Goal: Transaction & Acquisition: Book appointment/travel/reservation

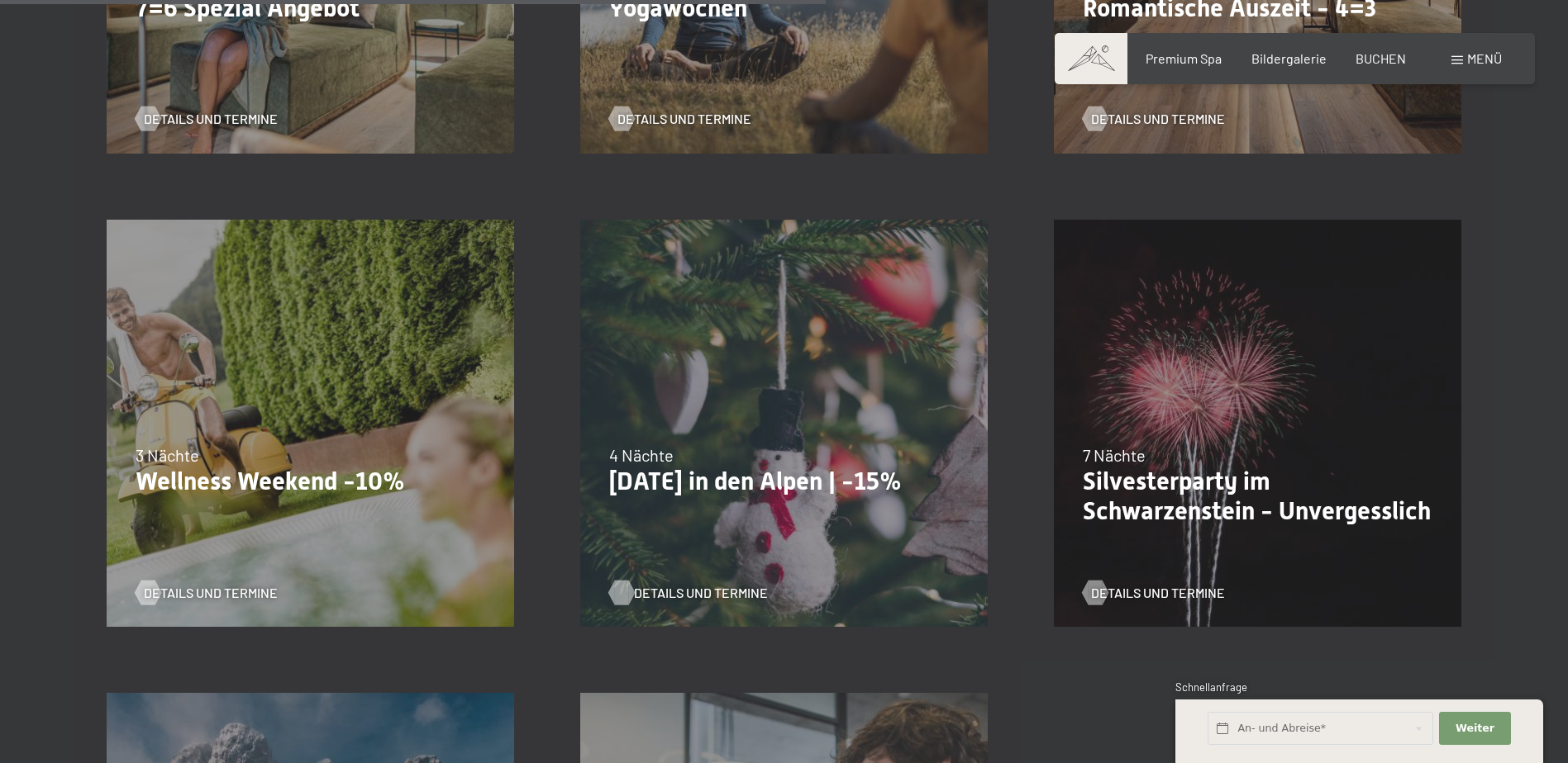
click at [687, 591] on span "Details und Termine" at bounding box center [701, 593] width 134 height 18
click at [326, 486] on p "Wellness Weekend -10%" at bounding box center [311, 482] width 350 height 30
click at [240, 584] on span "Details und Termine" at bounding box center [228, 593] width 134 height 18
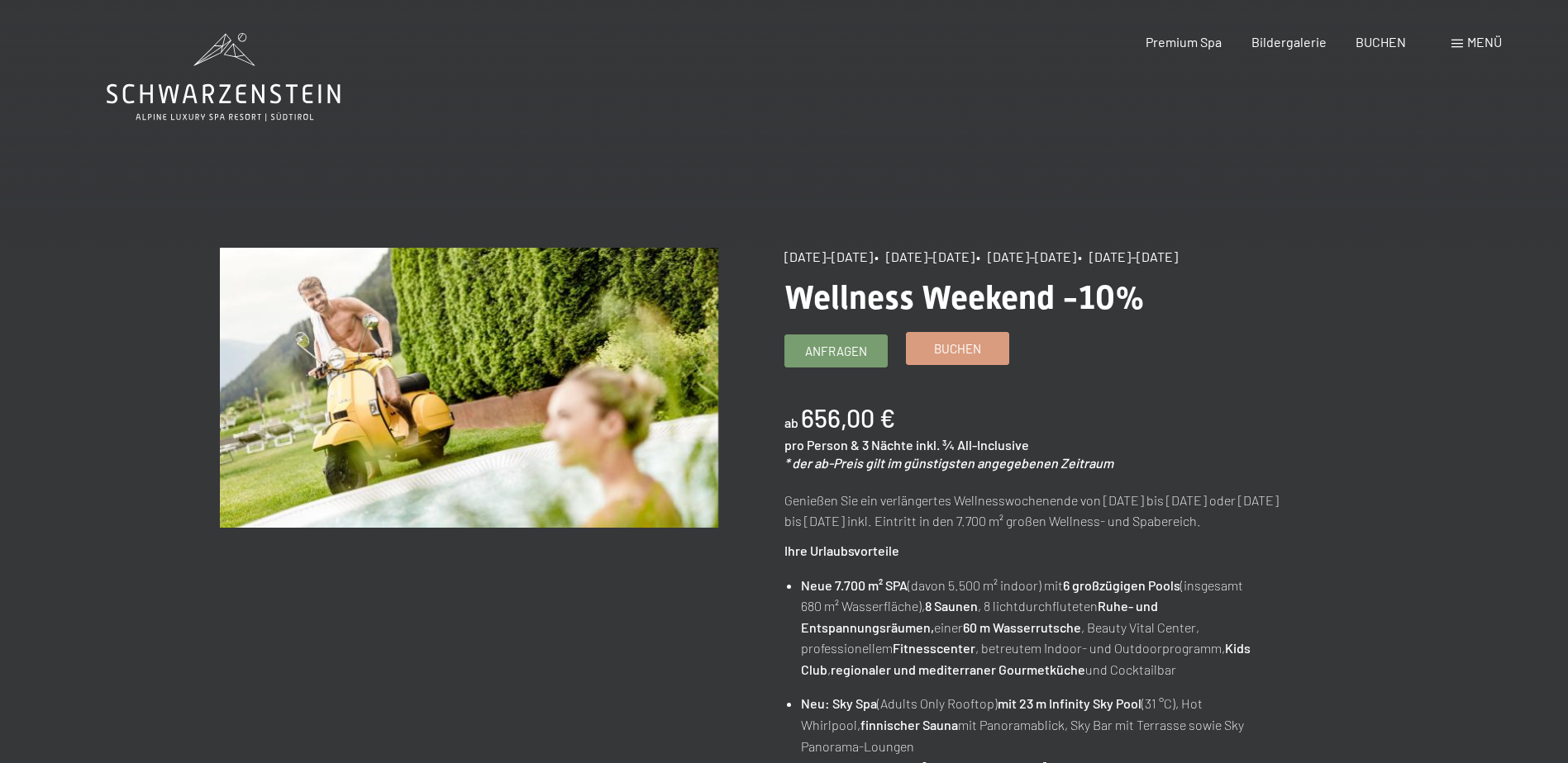
click at [946, 344] on span "Buchen" at bounding box center [958, 349] width 47 height 18
click at [923, 358] on link "Buchen" at bounding box center [957, 349] width 101 height 32
click at [923, 351] on link "Buchen" at bounding box center [957, 349] width 101 height 32
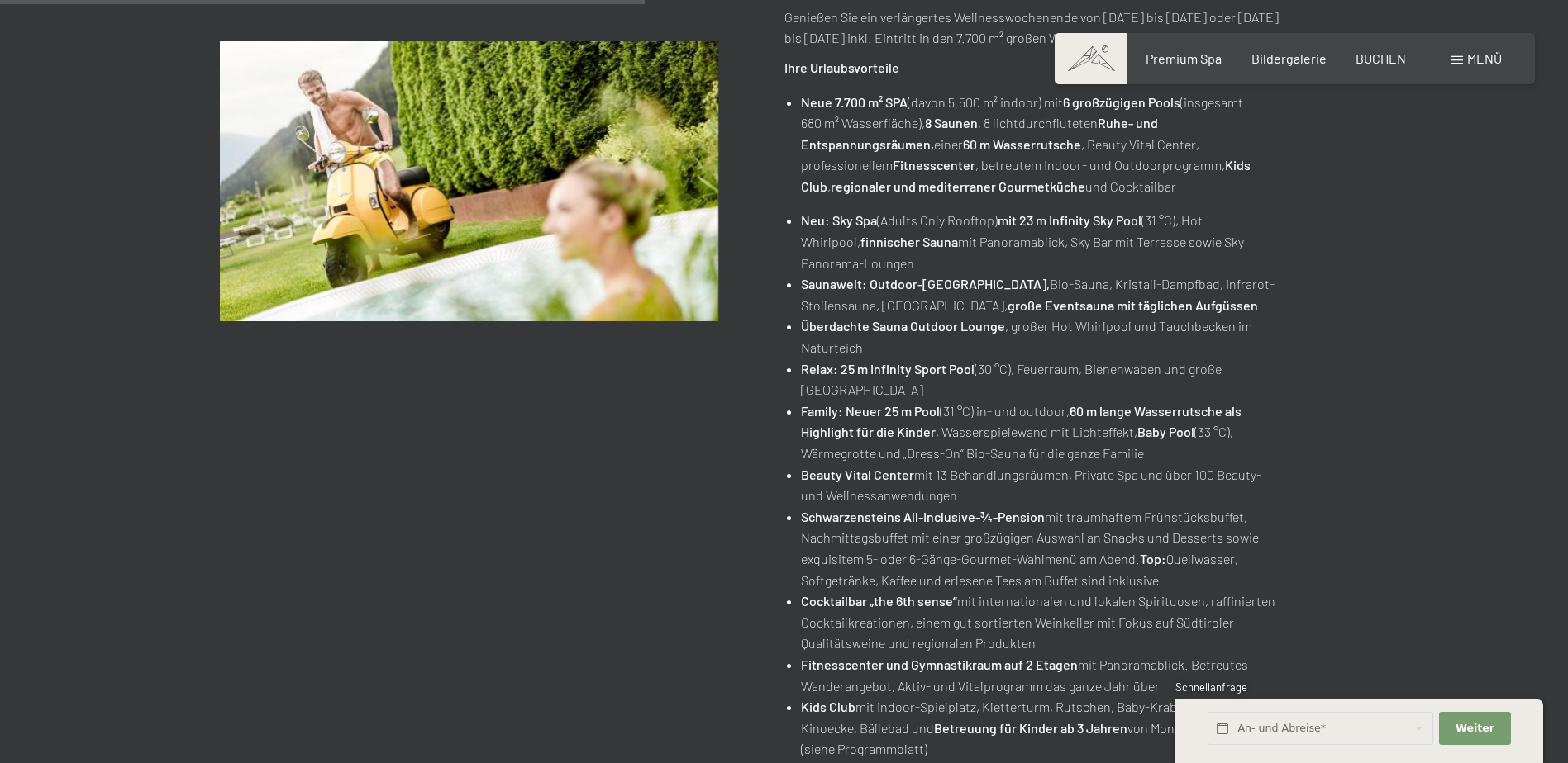
scroll to position [413, 0]
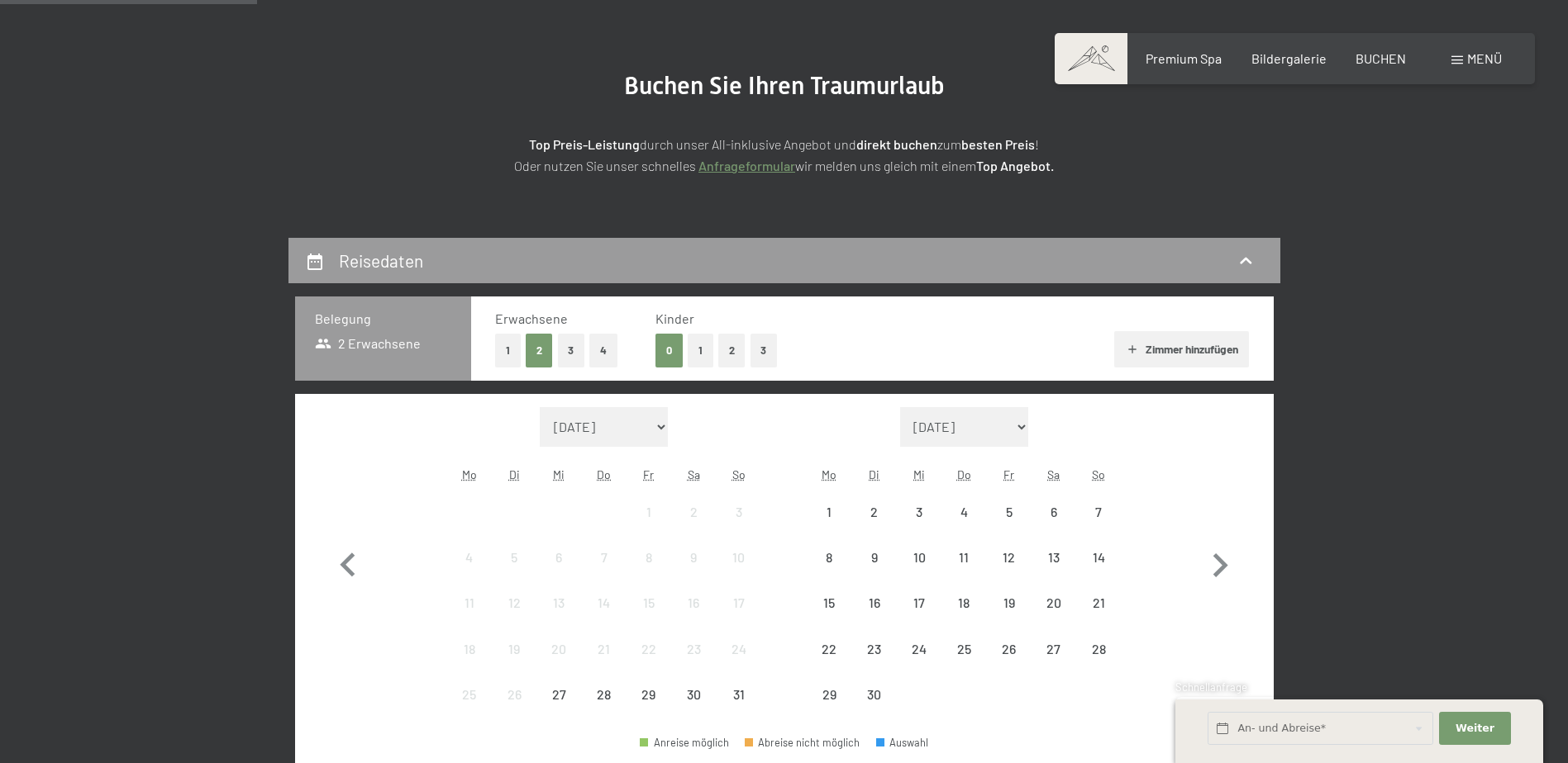
scroll to position [413, 0]
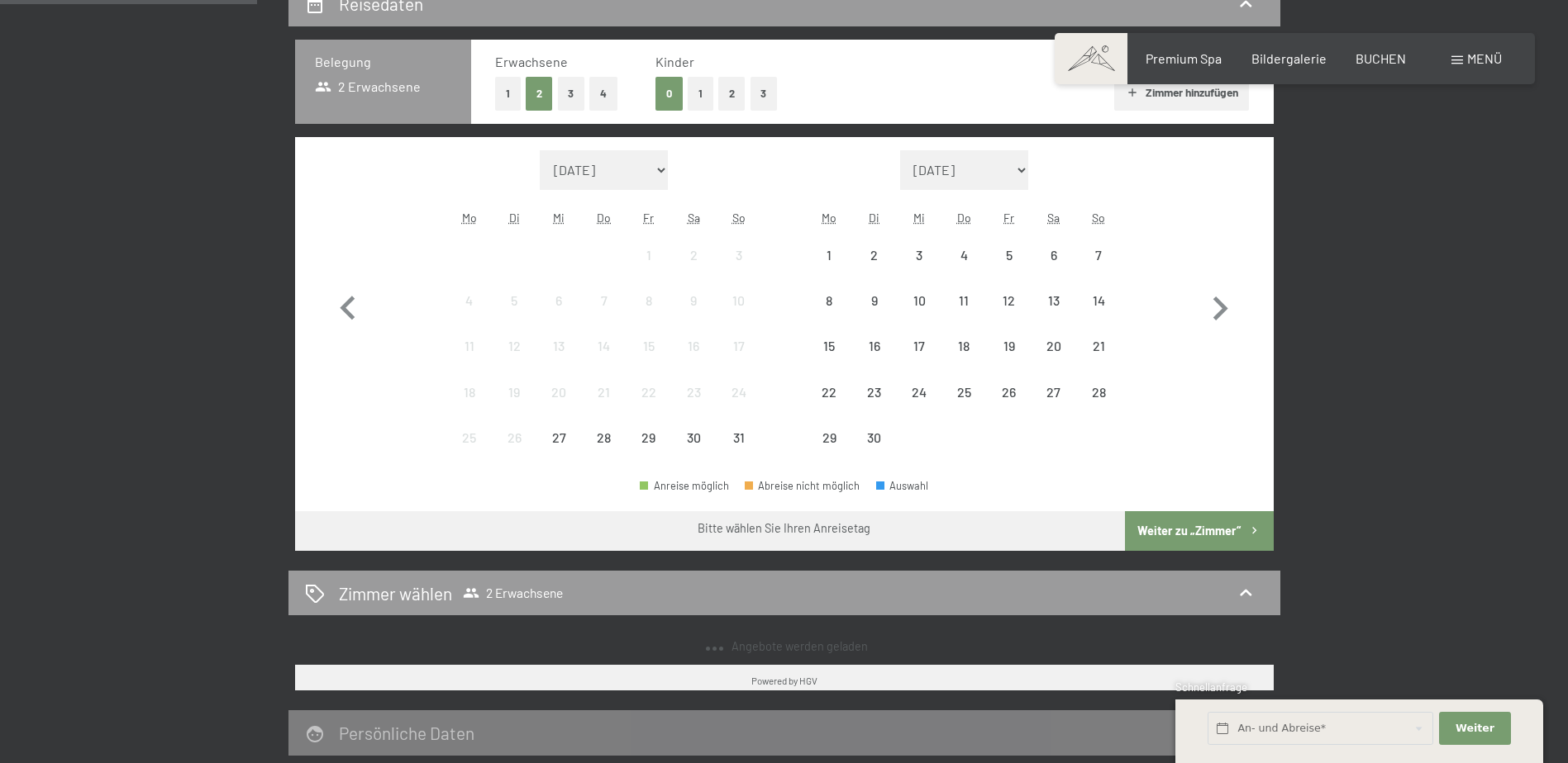
select select "2025-11-01"
select select "2025-12-01"
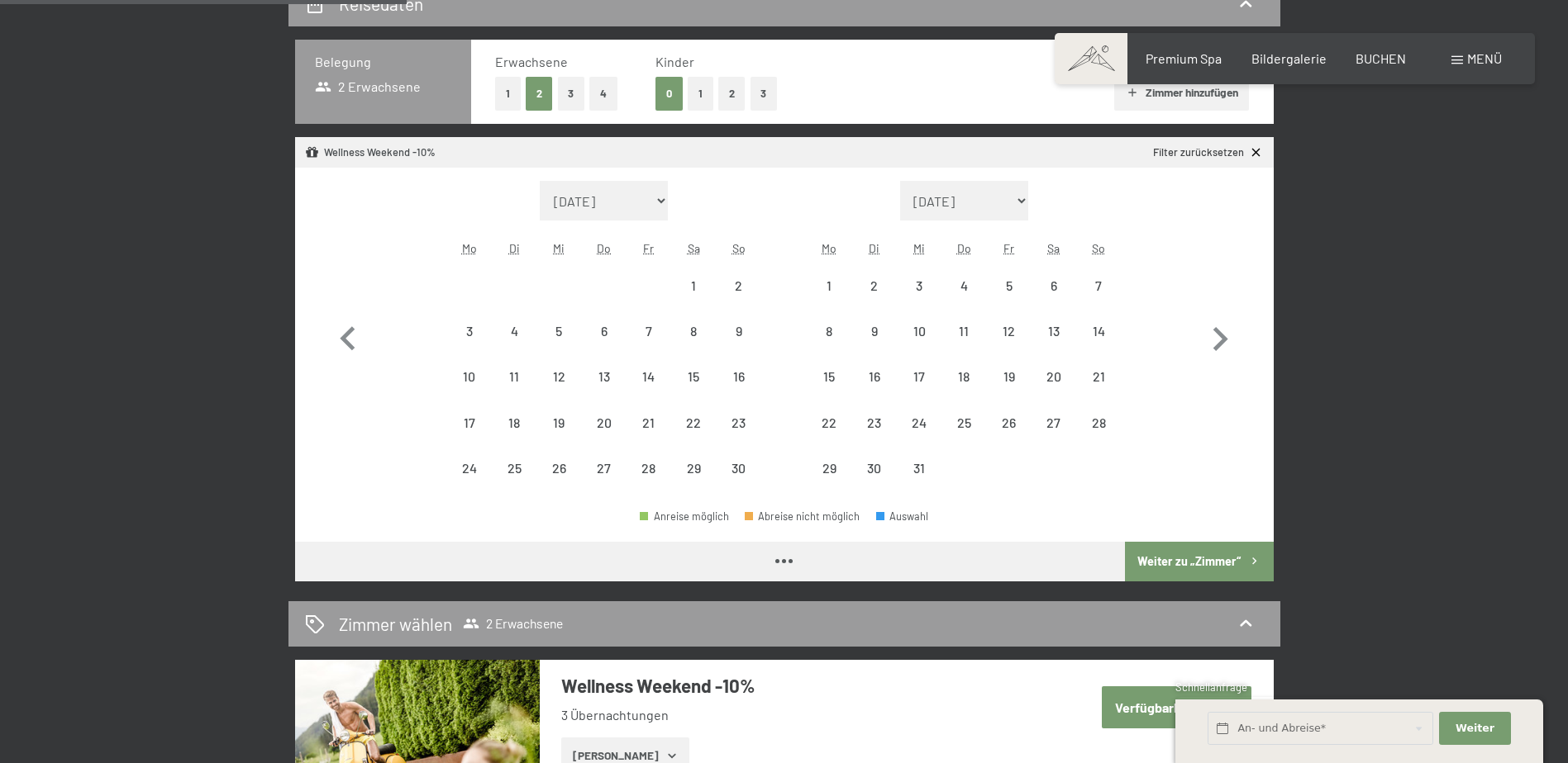
select select "[DATE]"
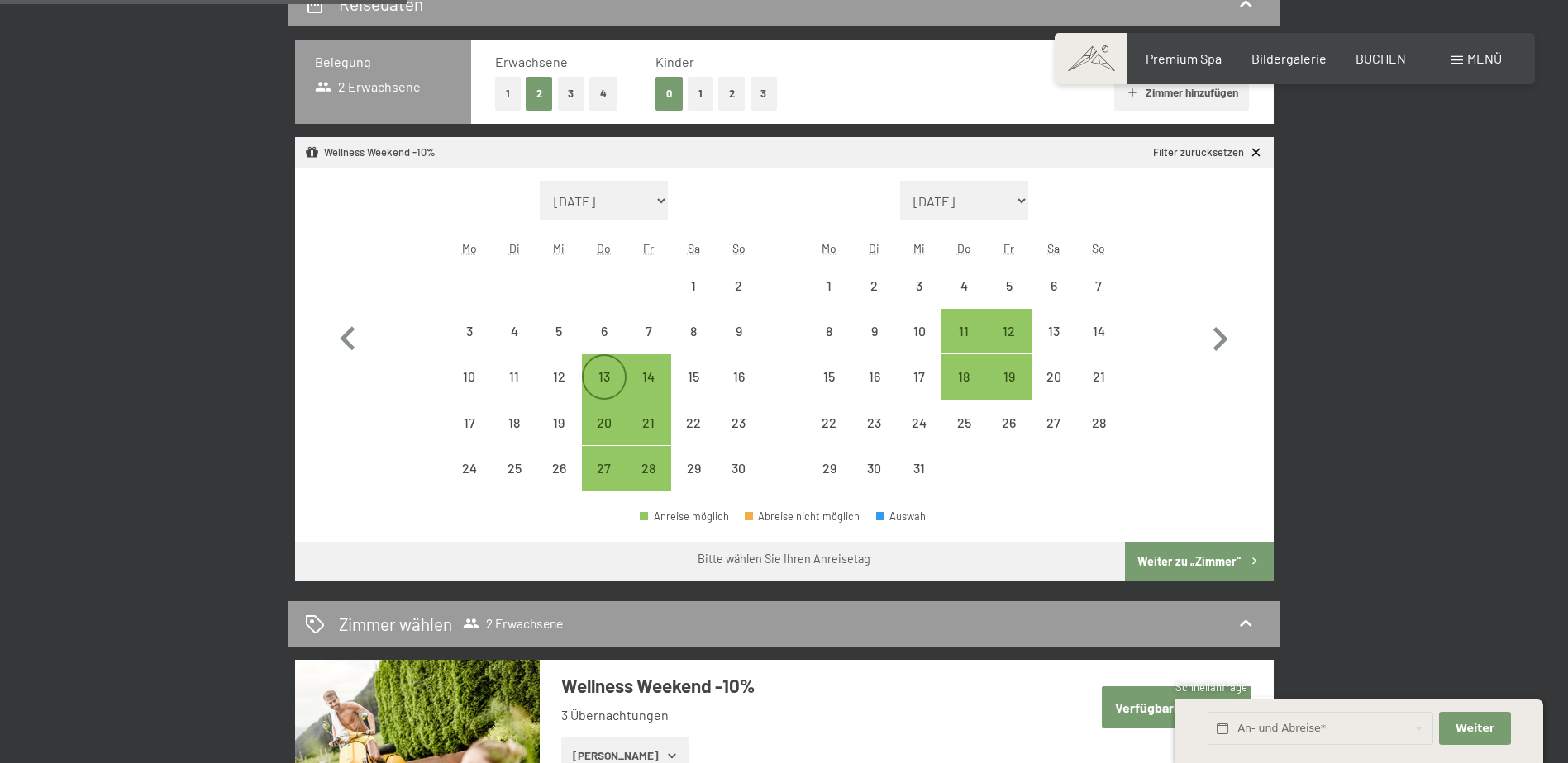
click at [609, 378] on div "13" at bounding box center [604, 390] width 41 height 41
select select "[DATE]"
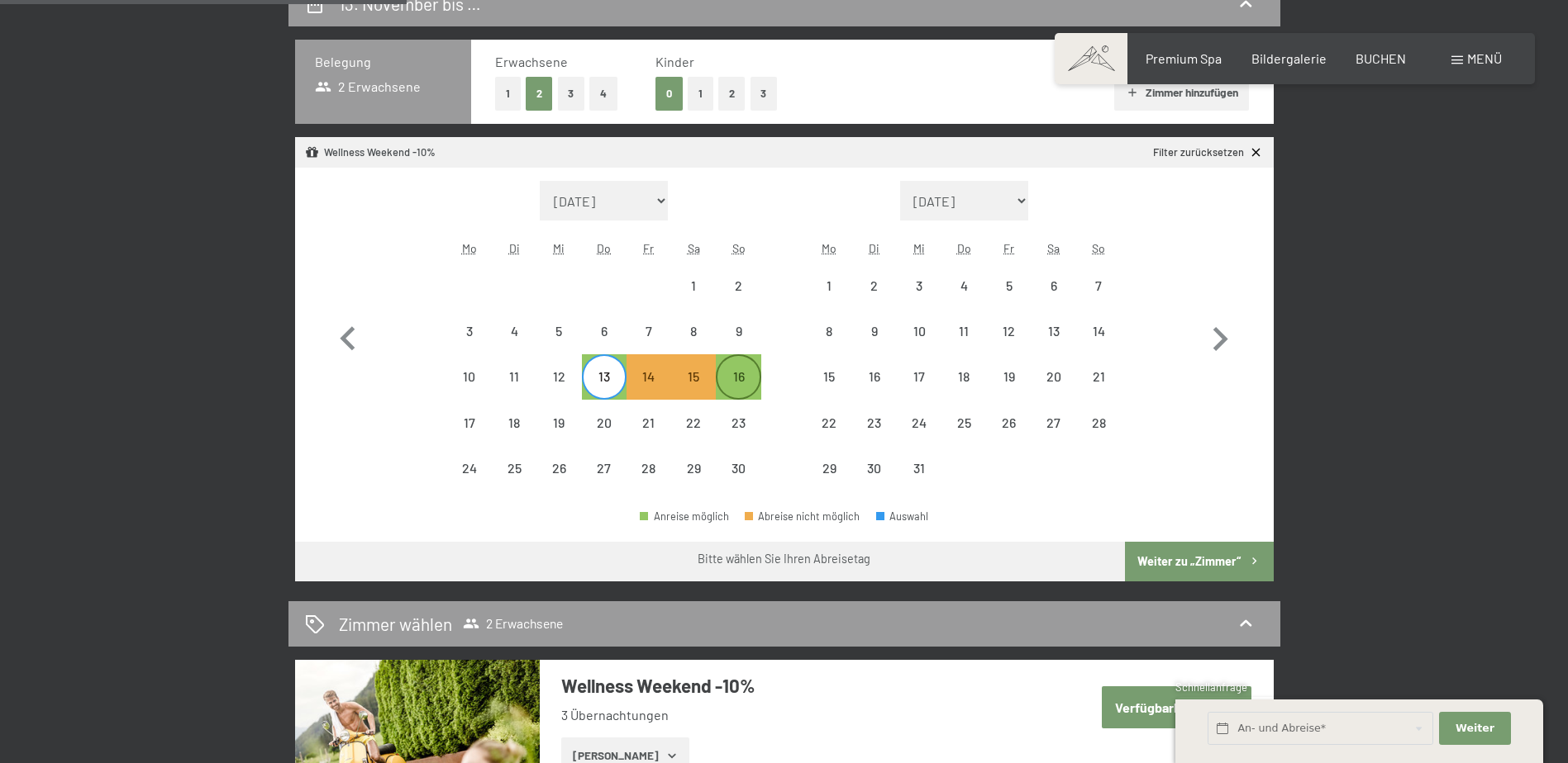
click at [754, 385] on div "16" at bounding box center [738, 390] width 41 height 41
select select "[DATE]"
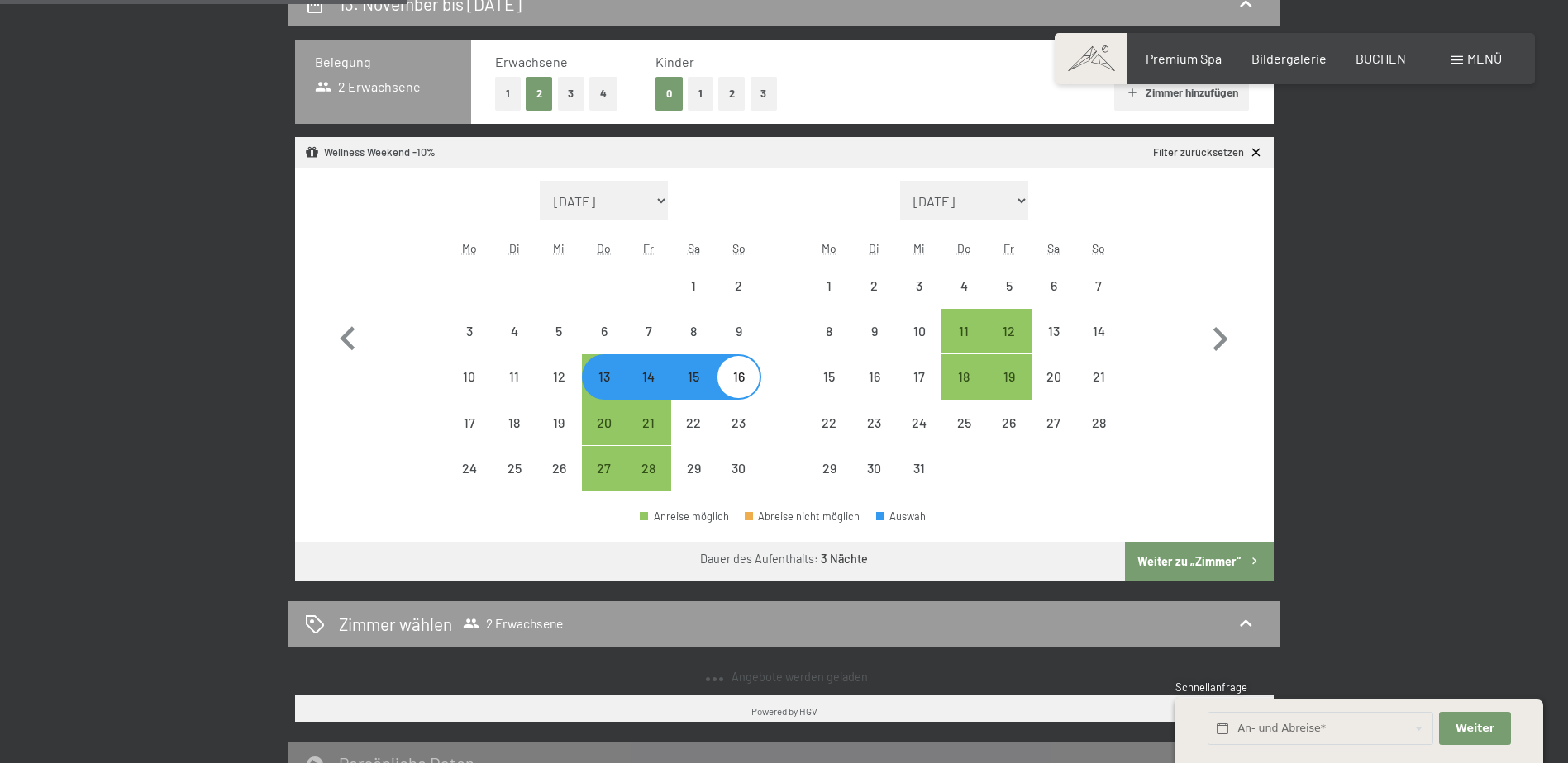
select select "[DATE]"
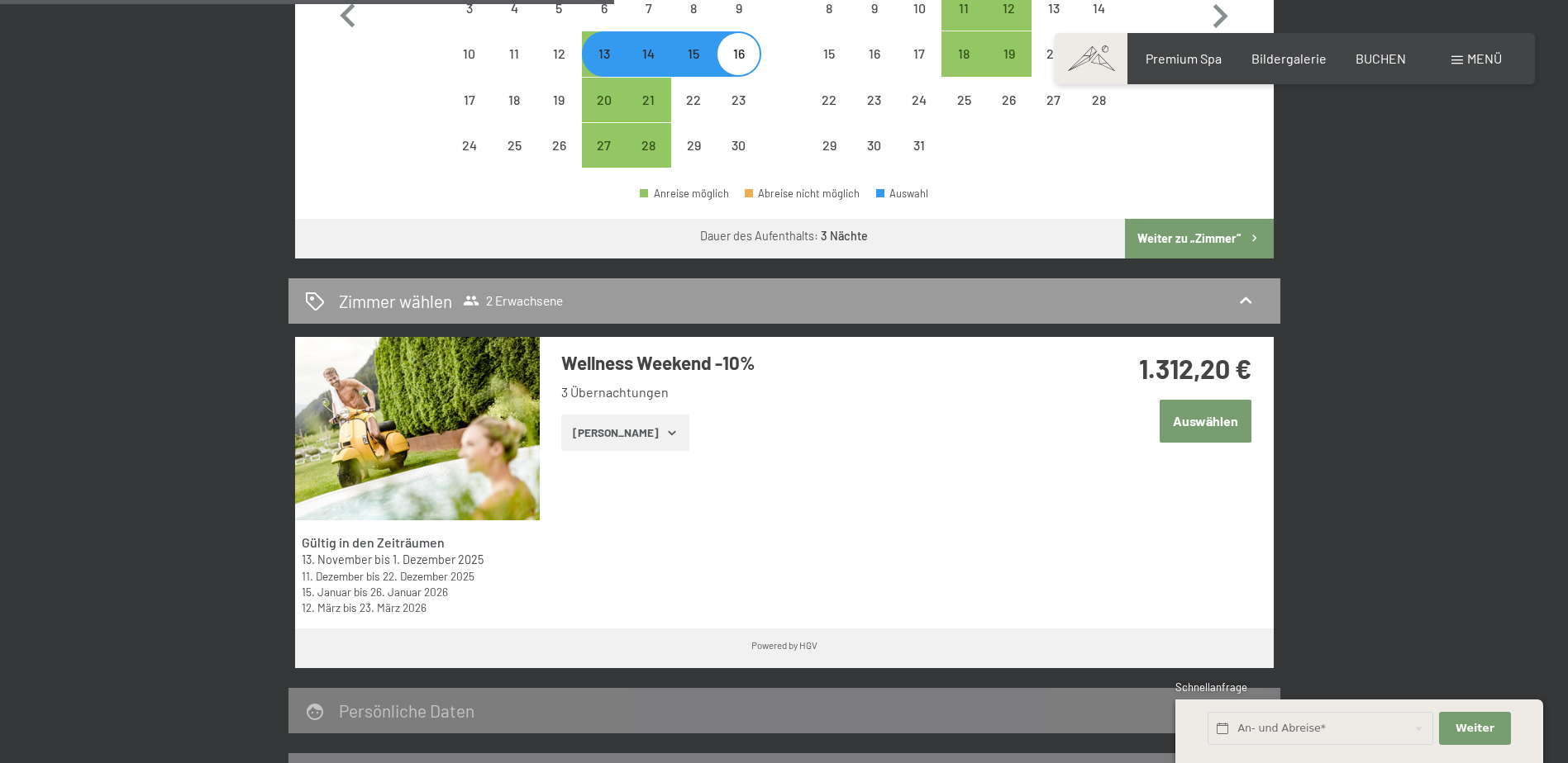
scroll to position [744, 0]
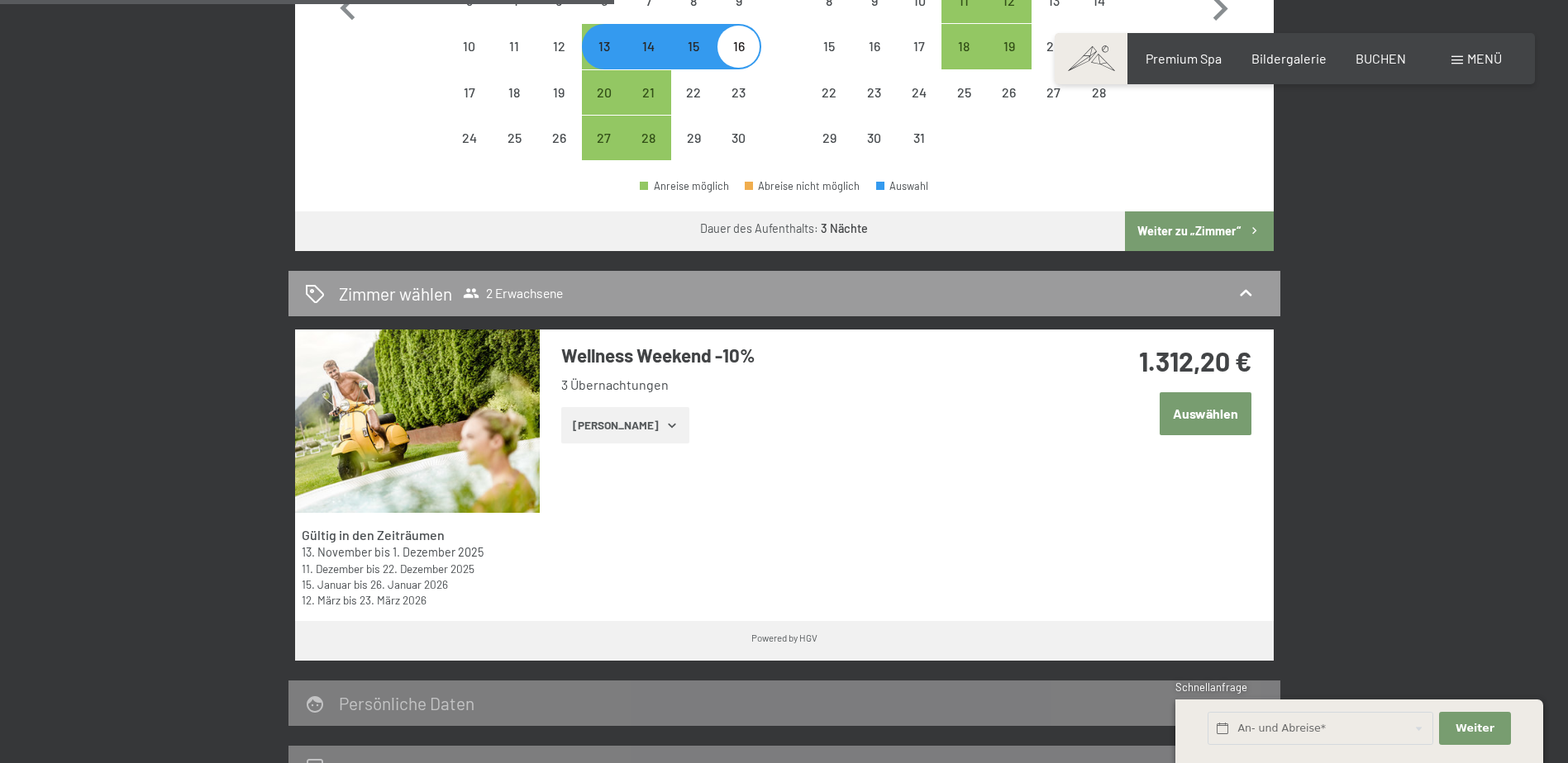
click at [1184, 236] on button "Weiter zu „Zimmer“" at bounding box center [1199, 231] width 148 height 39
select select "[DATE]"
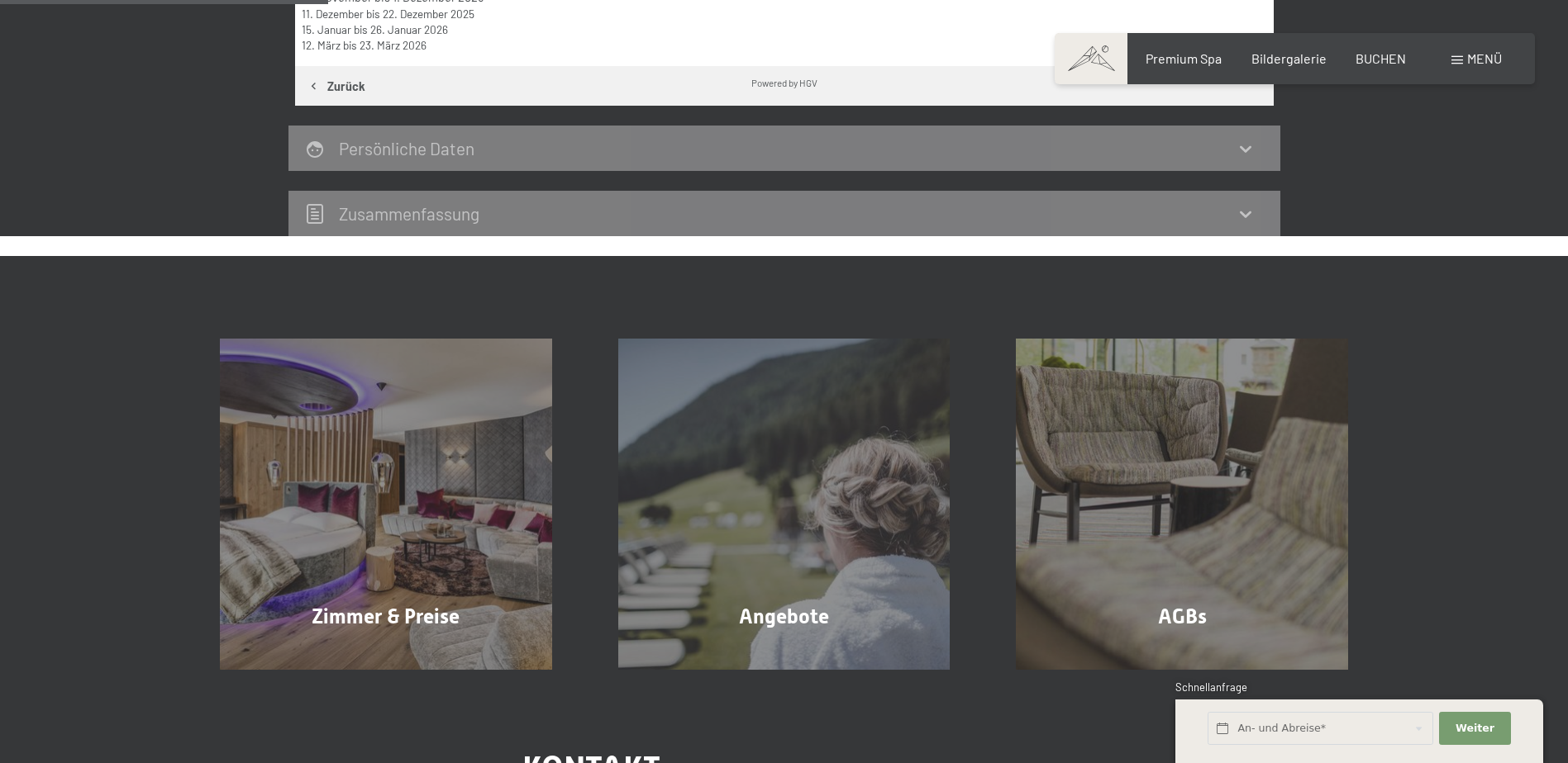
scroll to position [394, 0]
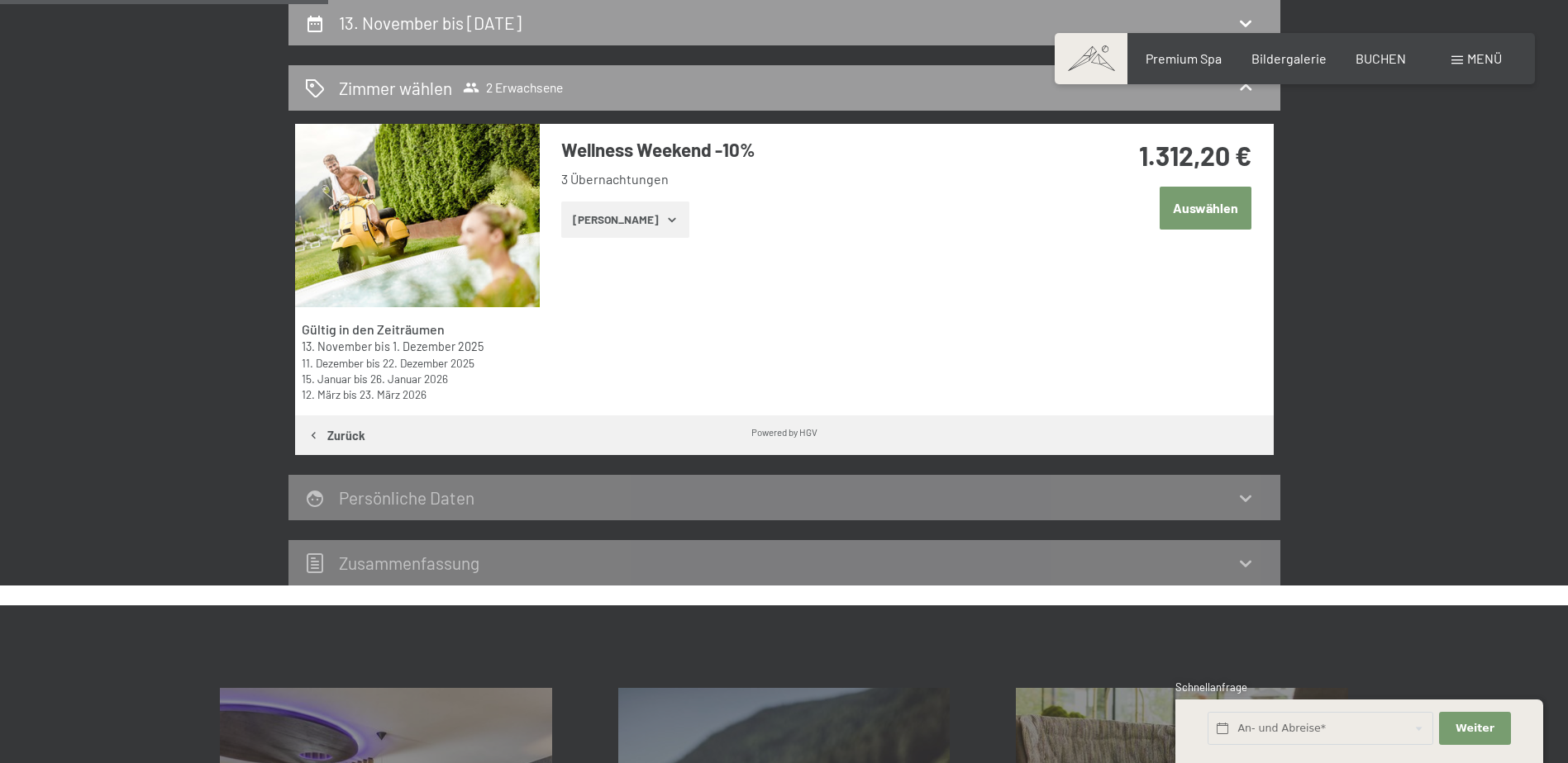
click at [632, 223] on button "[PERSON_NAME]" at bounding box center [625, 219] width 128 height 36
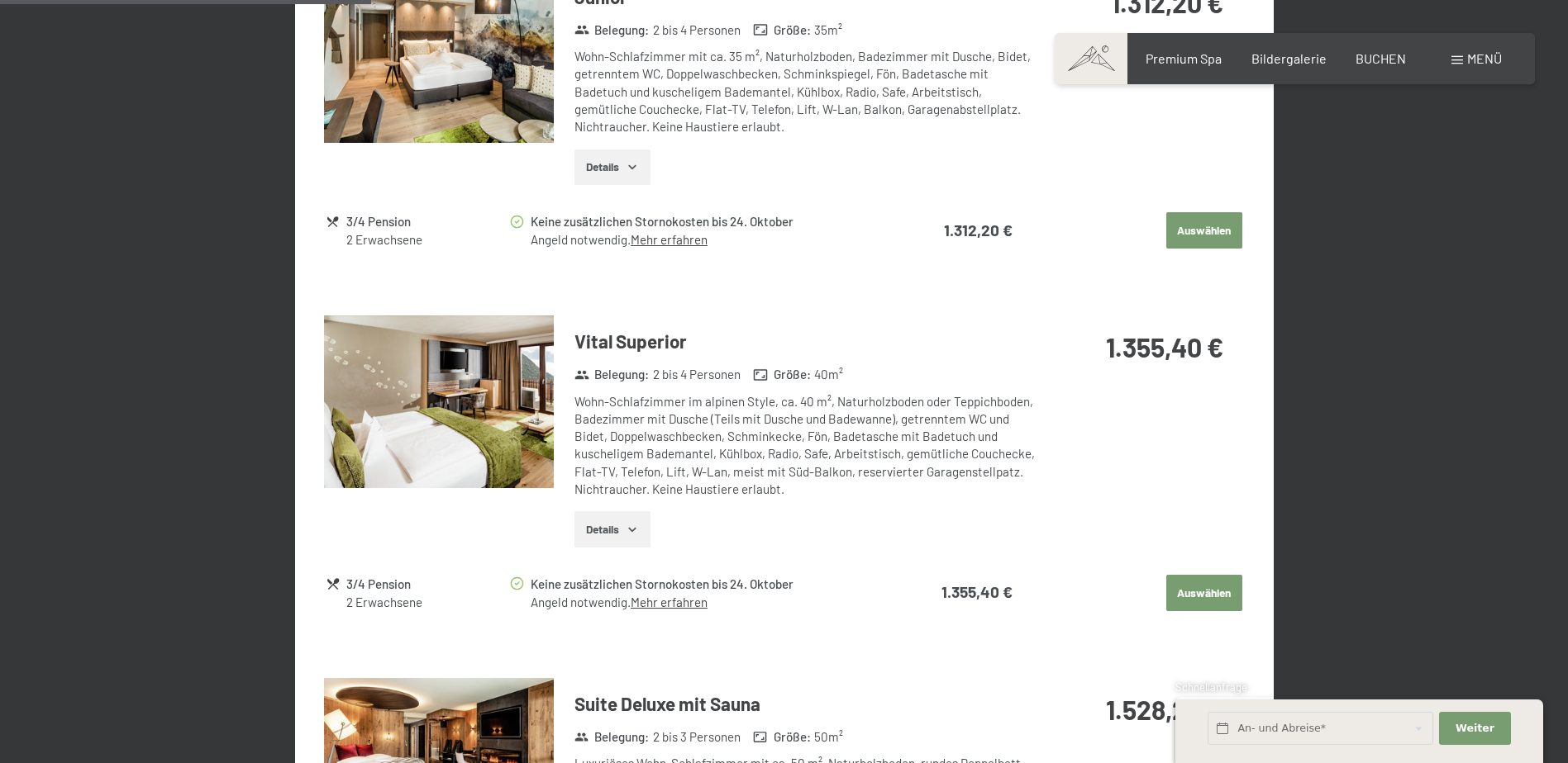
scroll to position [972, 0]
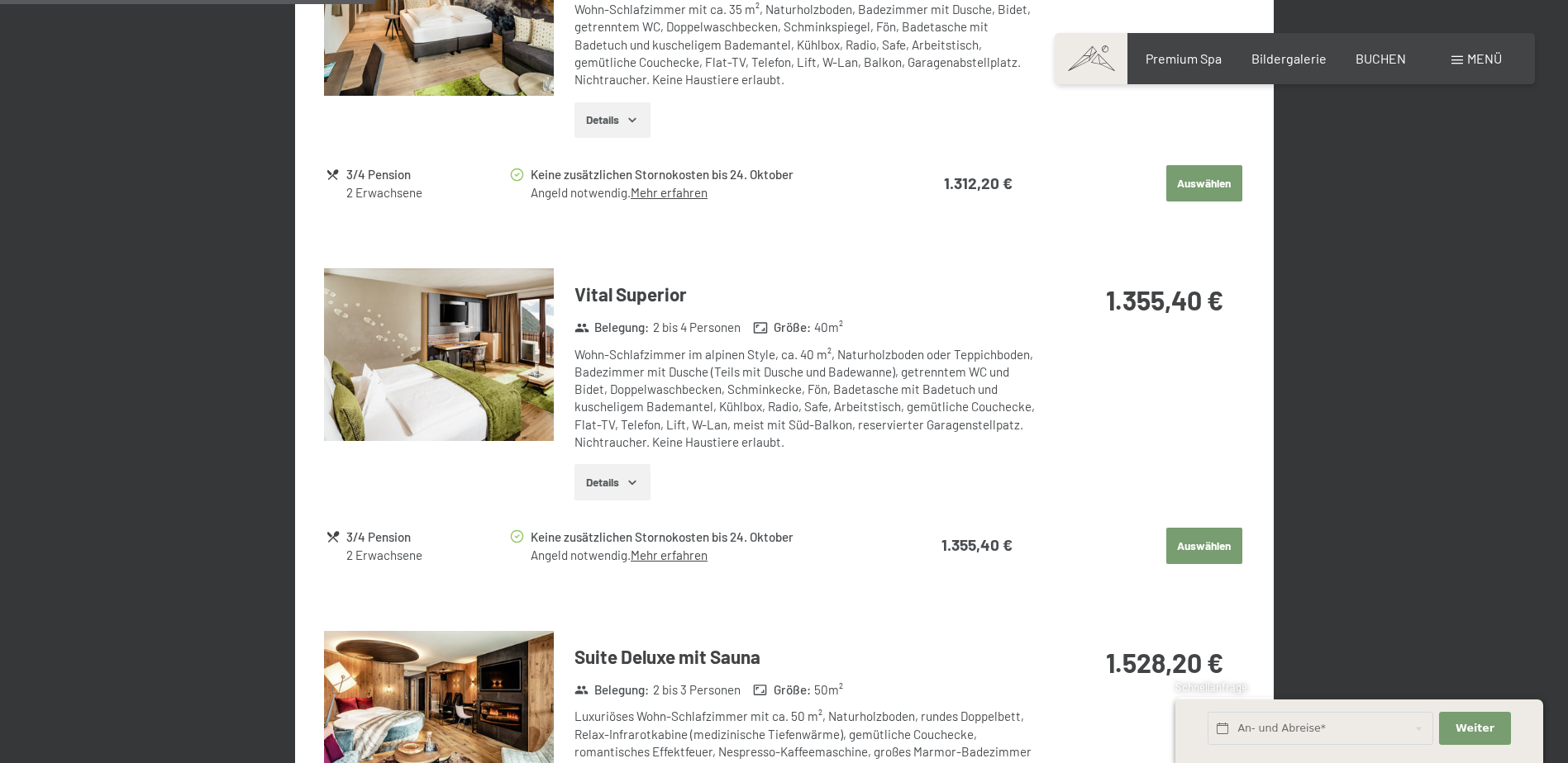
click at [1211, 531] on button "Auswählen" at bounding box center [1204, 545] width 76 height 36
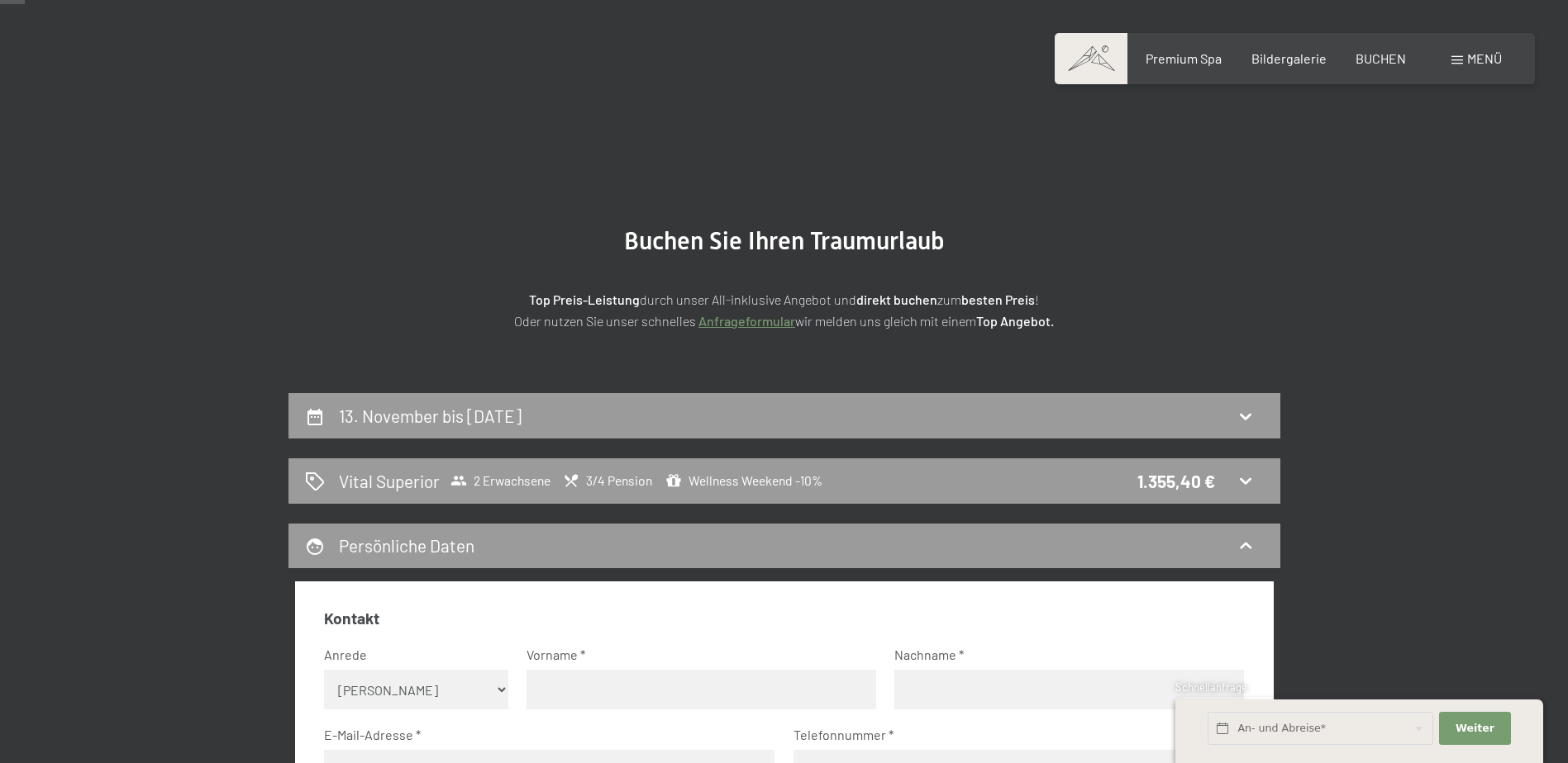
scroll to position [0, 0]
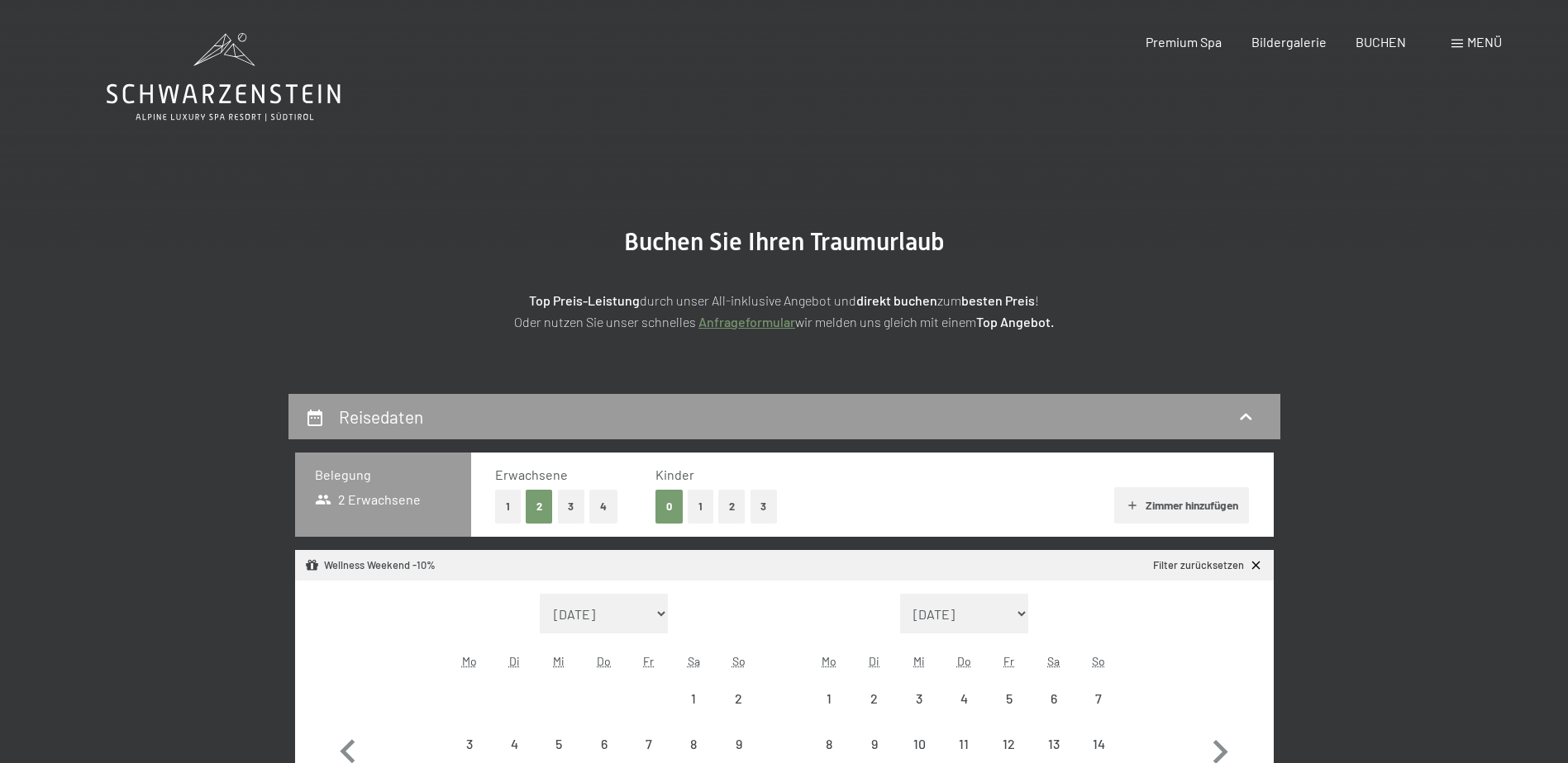
select select "[DATE]"
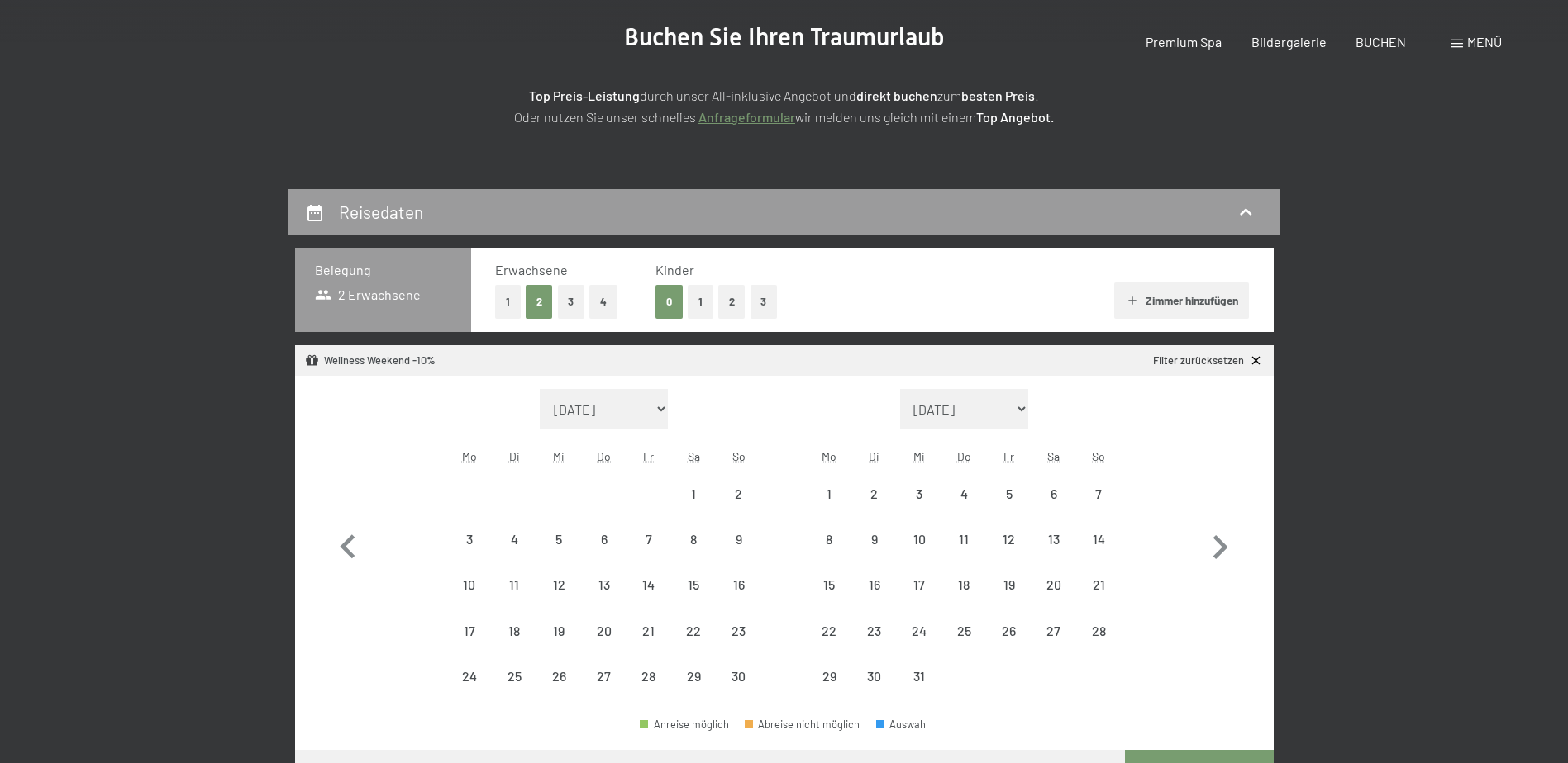
select select "[DATE]"
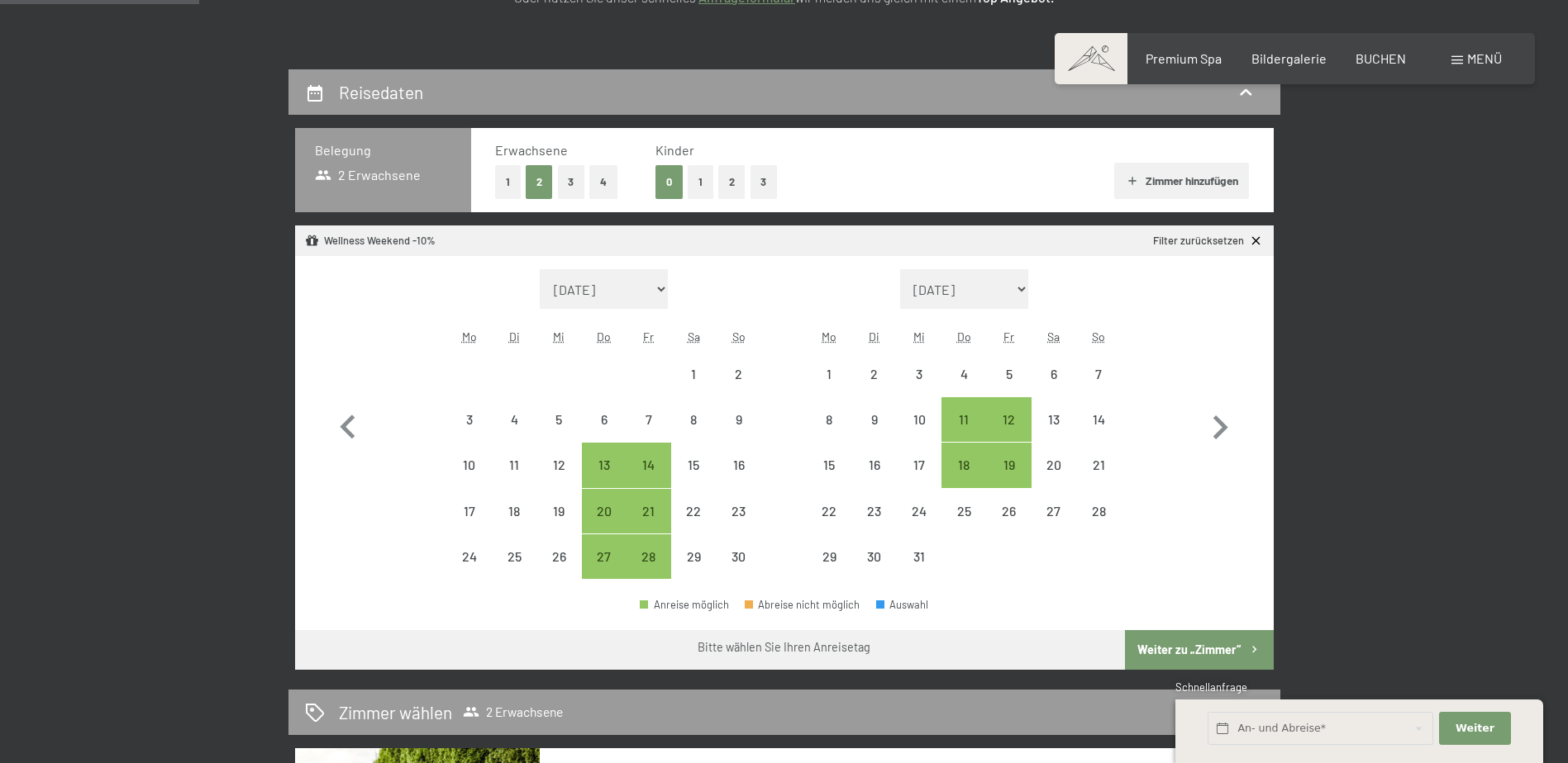
scroll to position [330, 0]
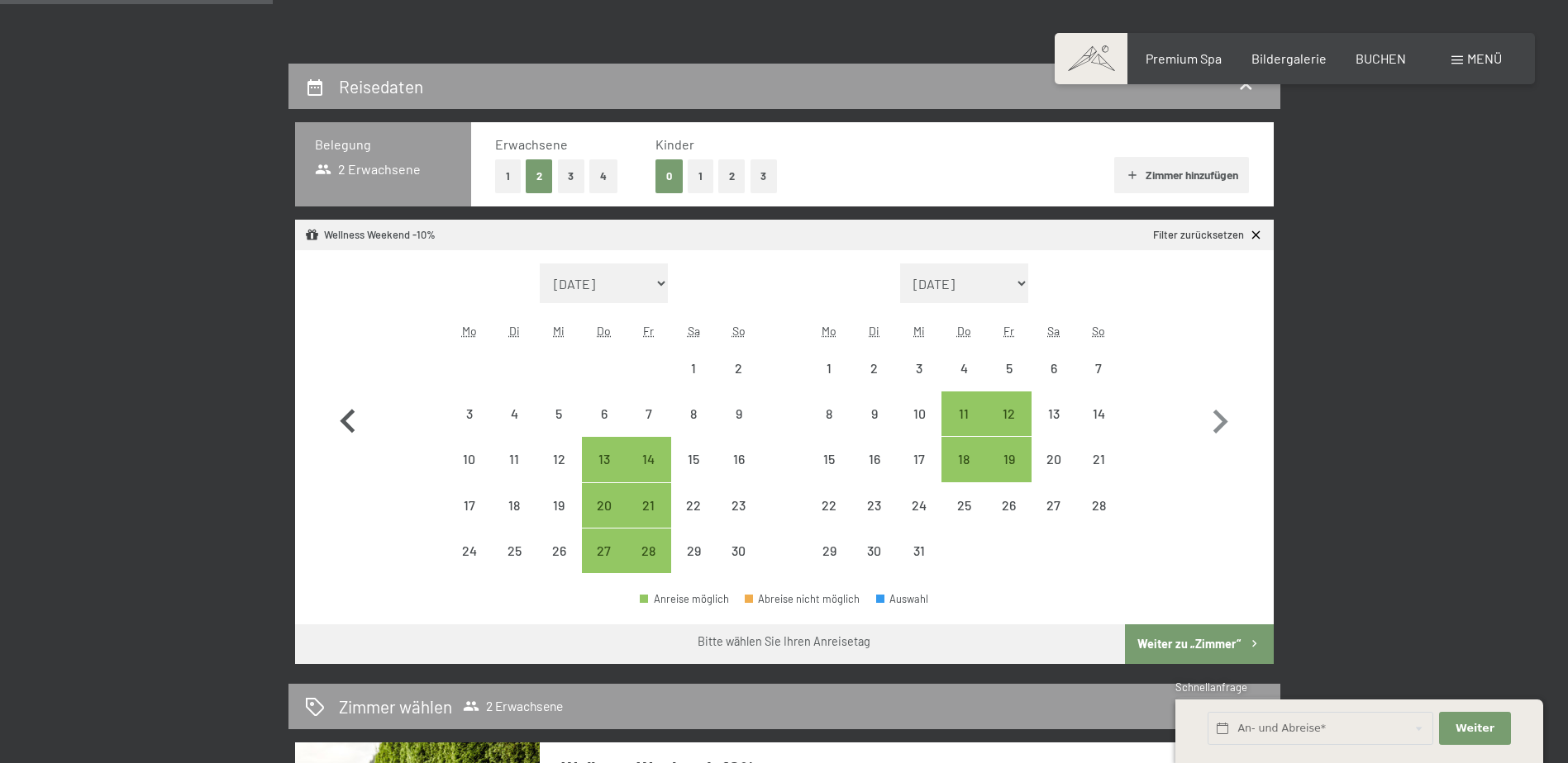
click at [342, 408] on icon "button" at bounding box center [347, 422] width 48 height 48
select select "[DATE]"
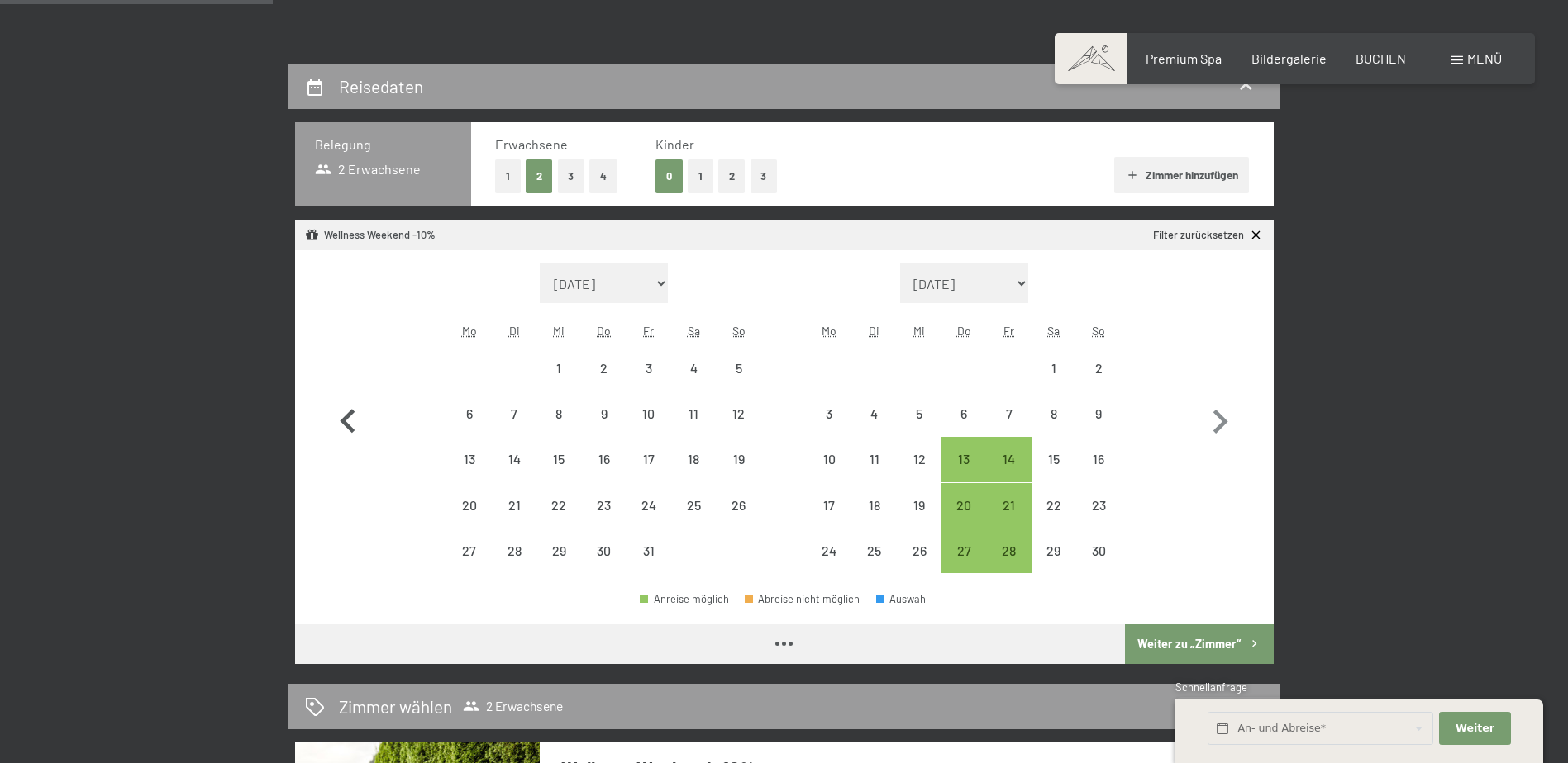
select select "[DATE]"
click at [957, 499] on div "20" at bounding box center [964, 519] width 41 height 41
select select "[DATE]"
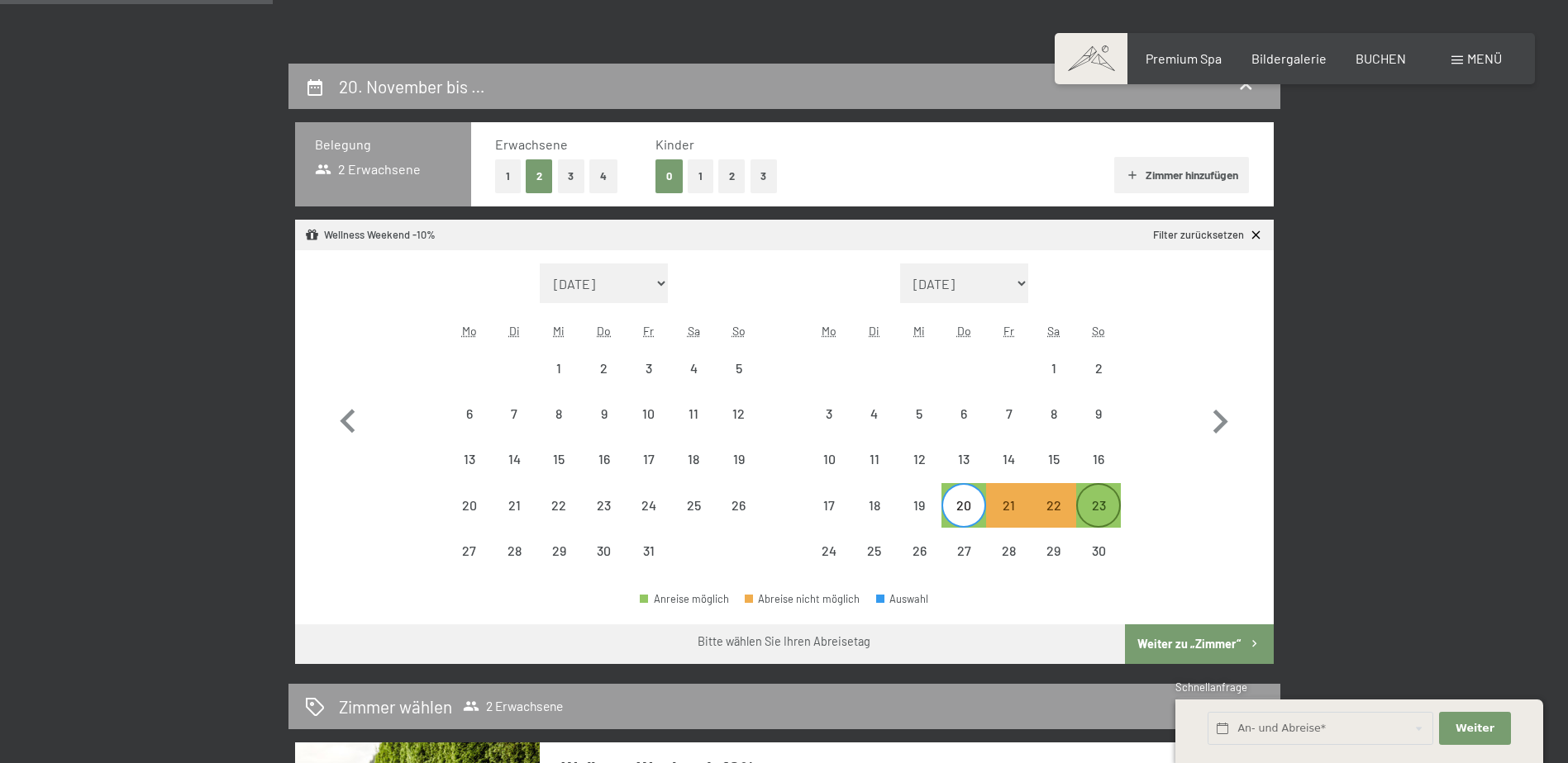
click at [1095, 517] on div "23" at bounding box center [1098, 519] width 41 height 41
select select "[DATE]"
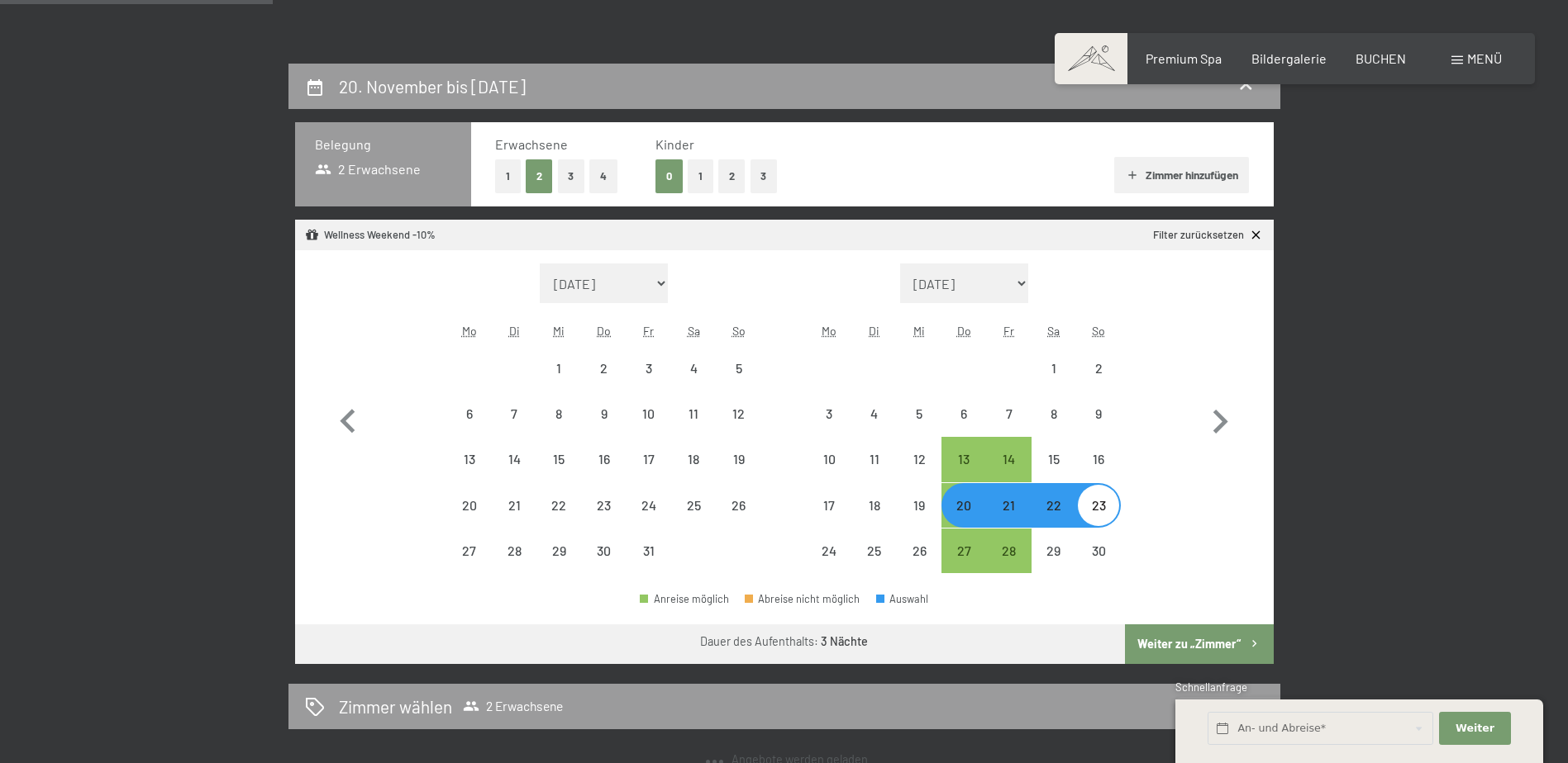
select select "[DATE]"
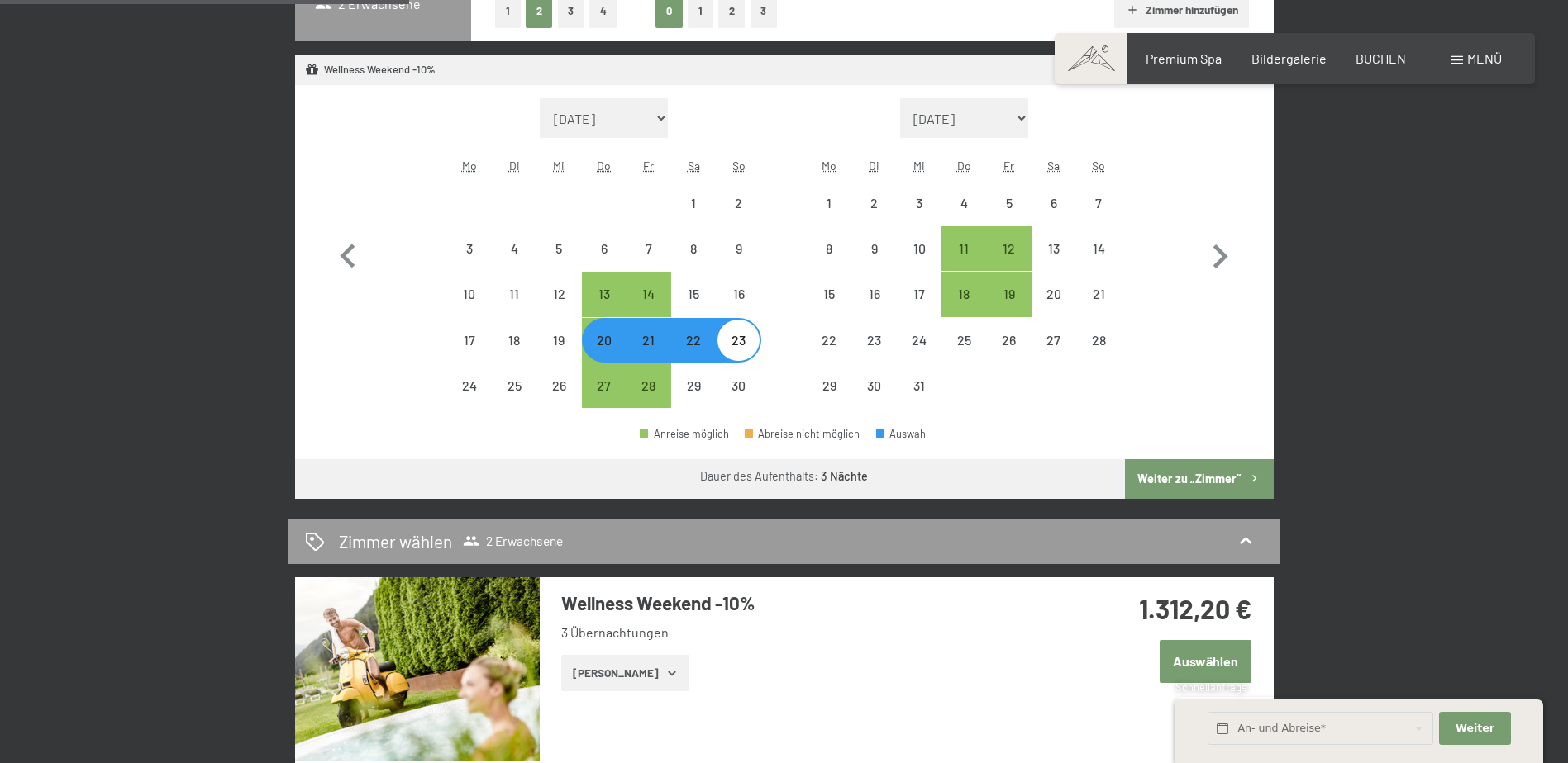
click at [1185, 479] on button "Weiter zu „Zimmer“" at bounding box center [1199, 479] width 148 height 39
select select "[DATE]"
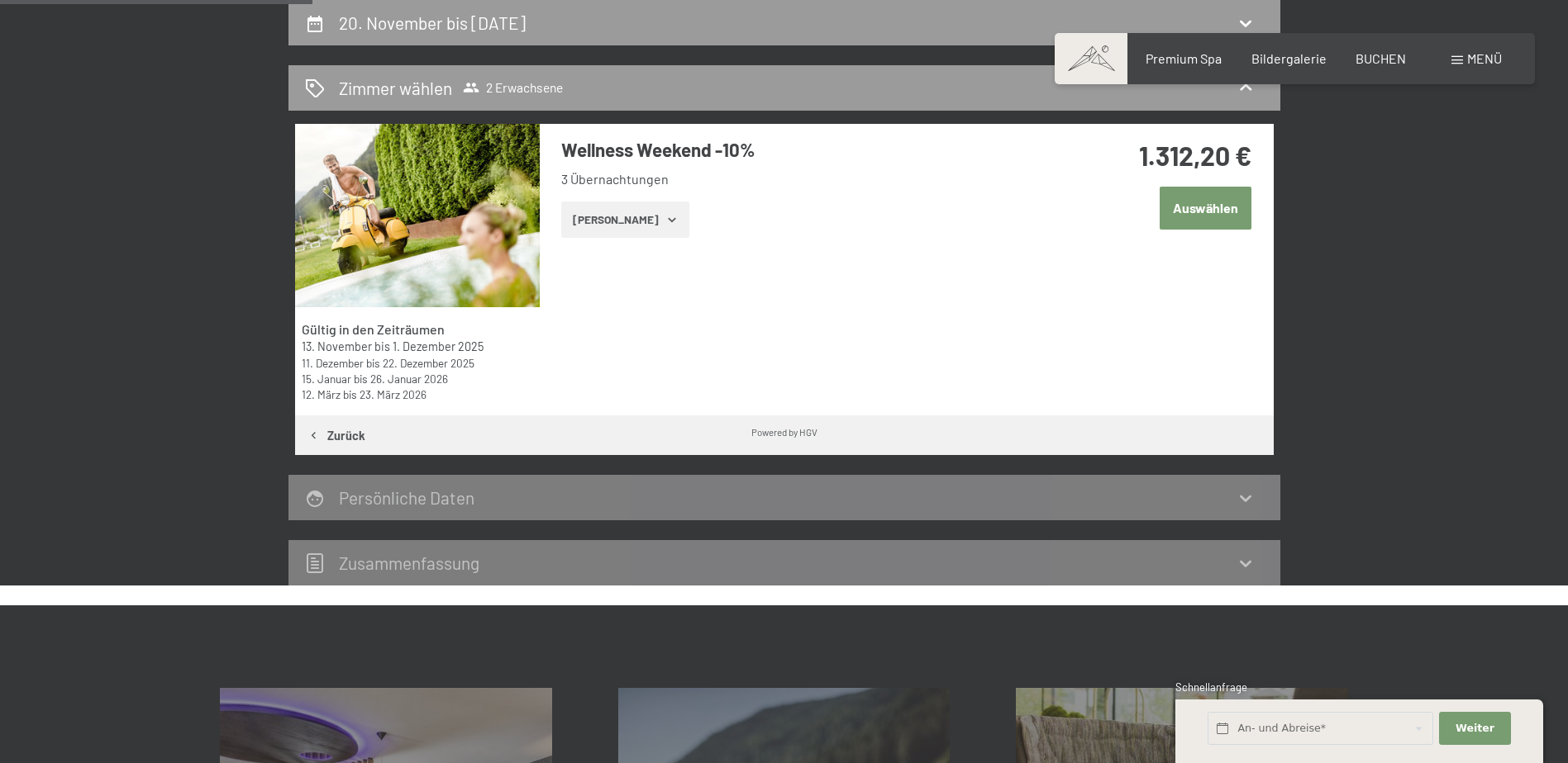
scroll to position [64, 0]
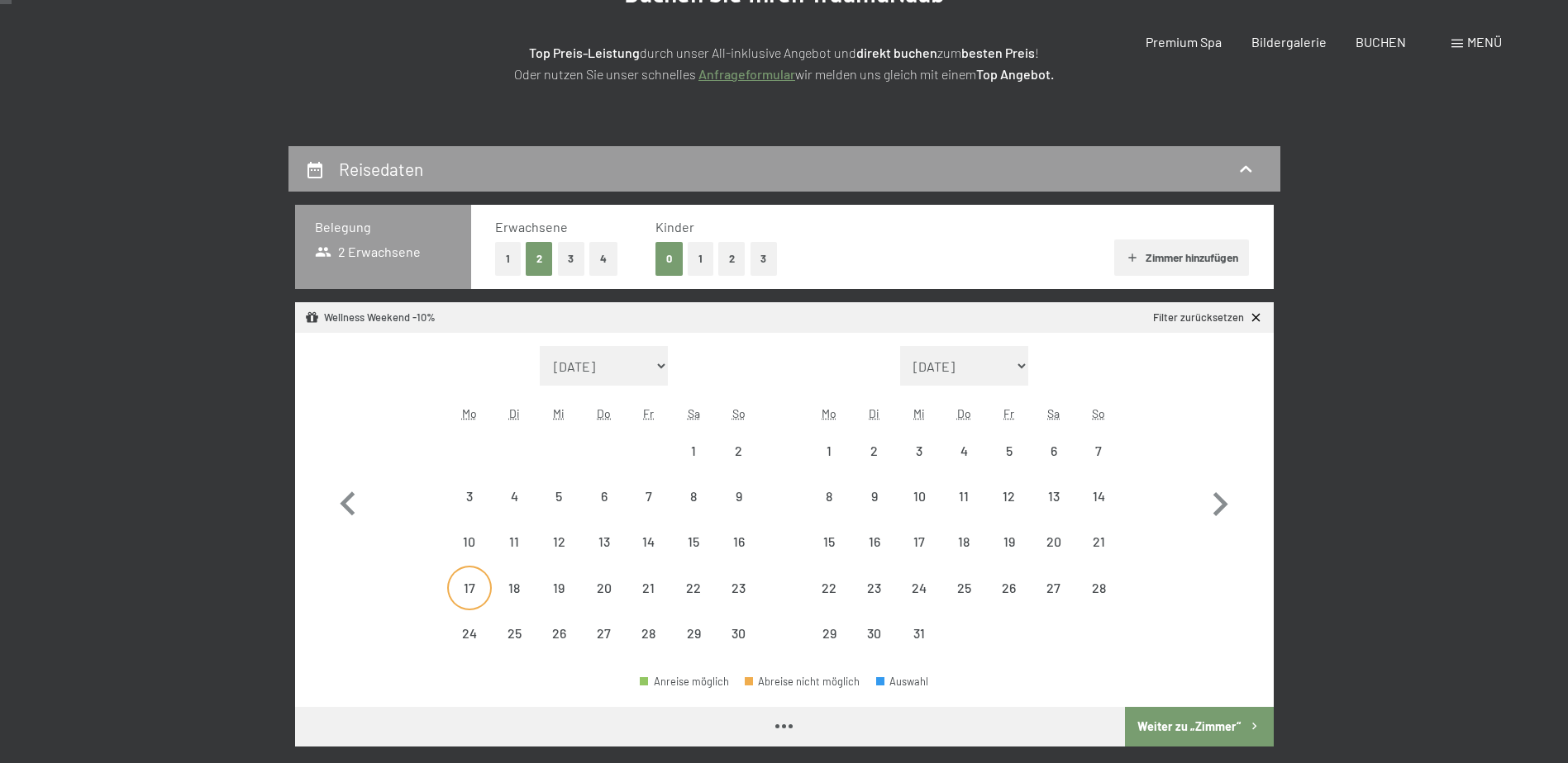
select select "2025-11-01"
select select "2025-12-01"
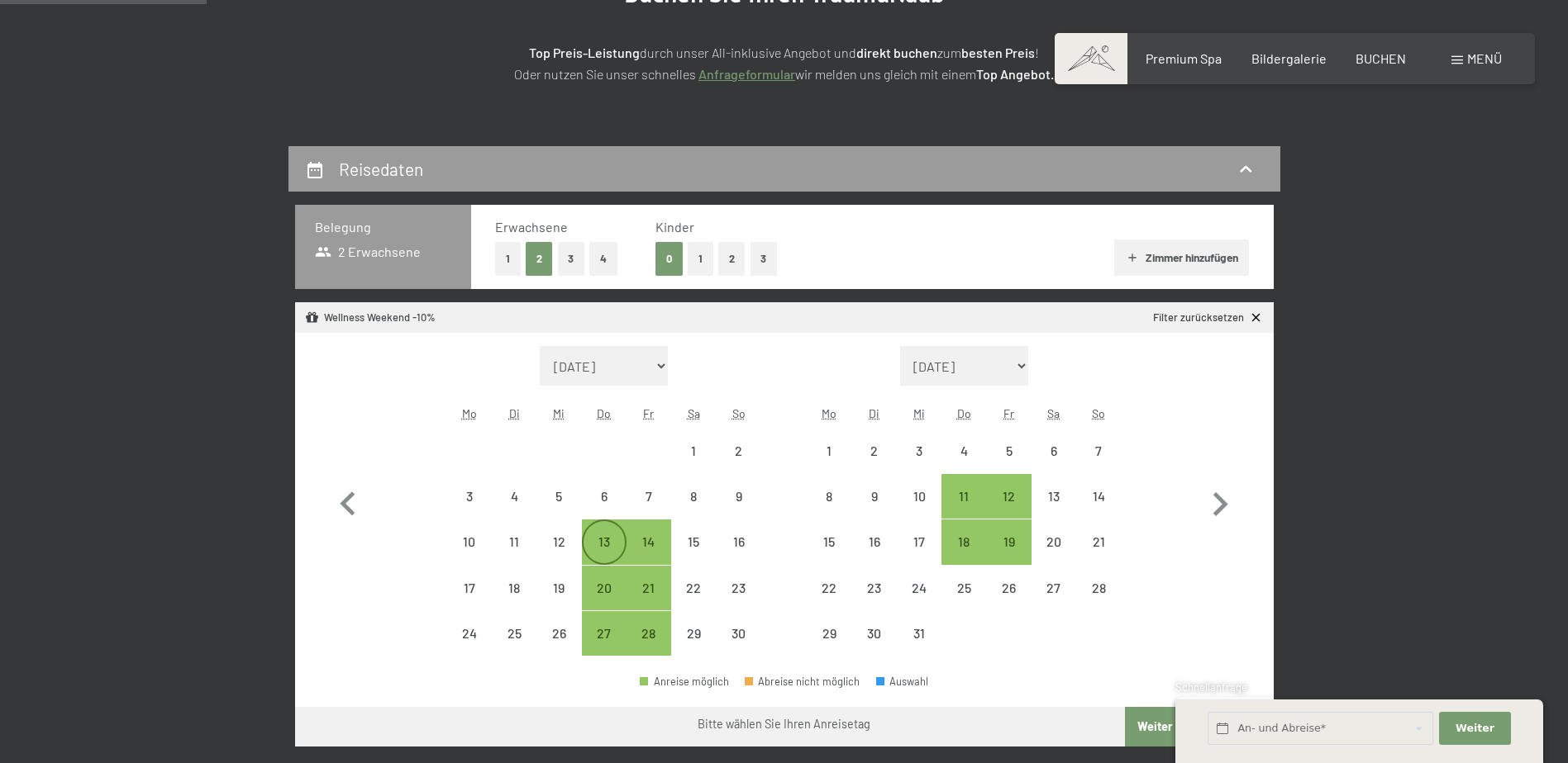
click at [600, 536] on div "13" at bounding box center [604, 556] width 41 height 41
select select "2025-11-01"
select select "2025-12-01"
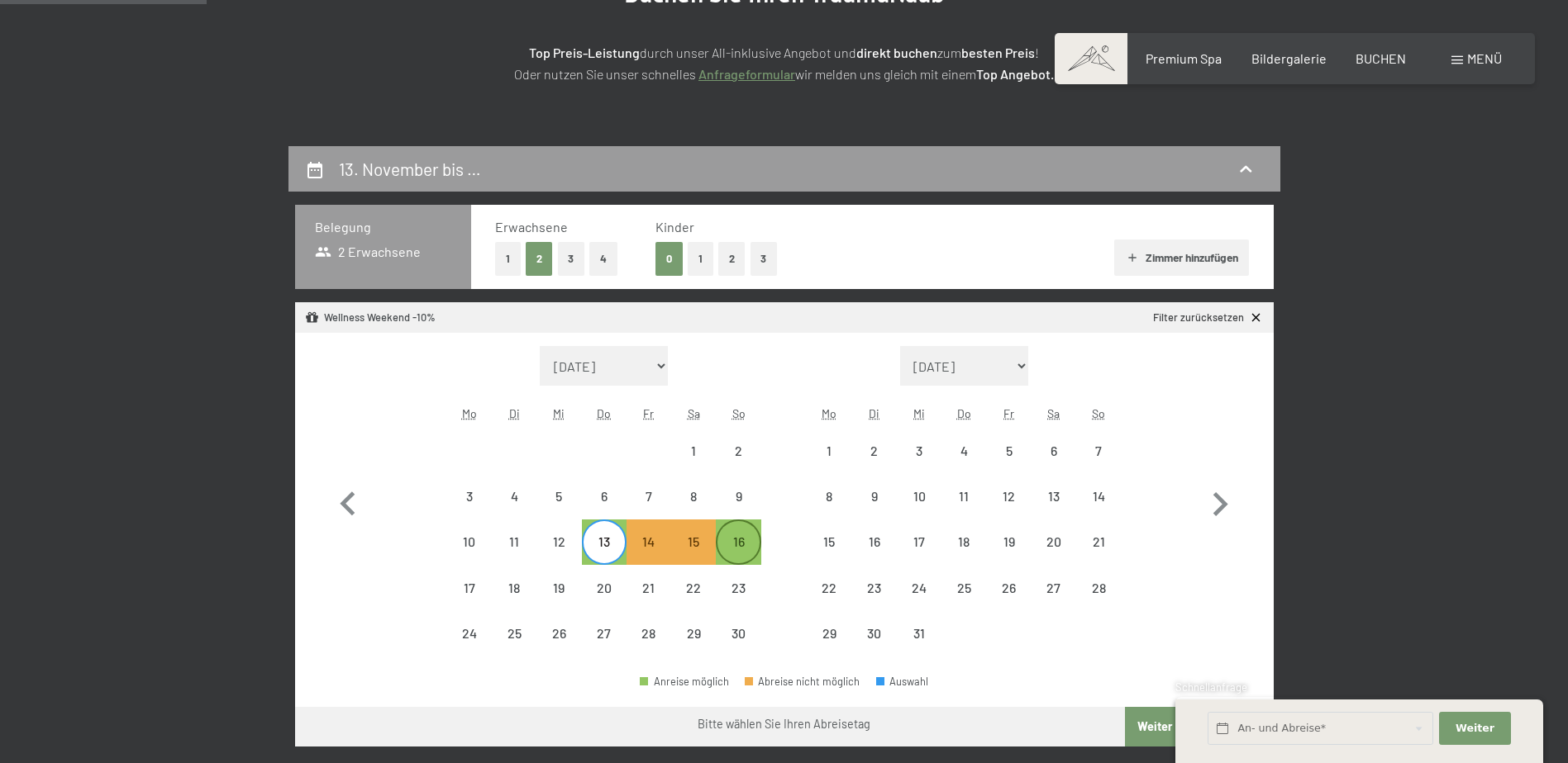
click at [753, 539] on div "16" at bounding box center [738, 556] width 41 height 41
select select "[DATE]"
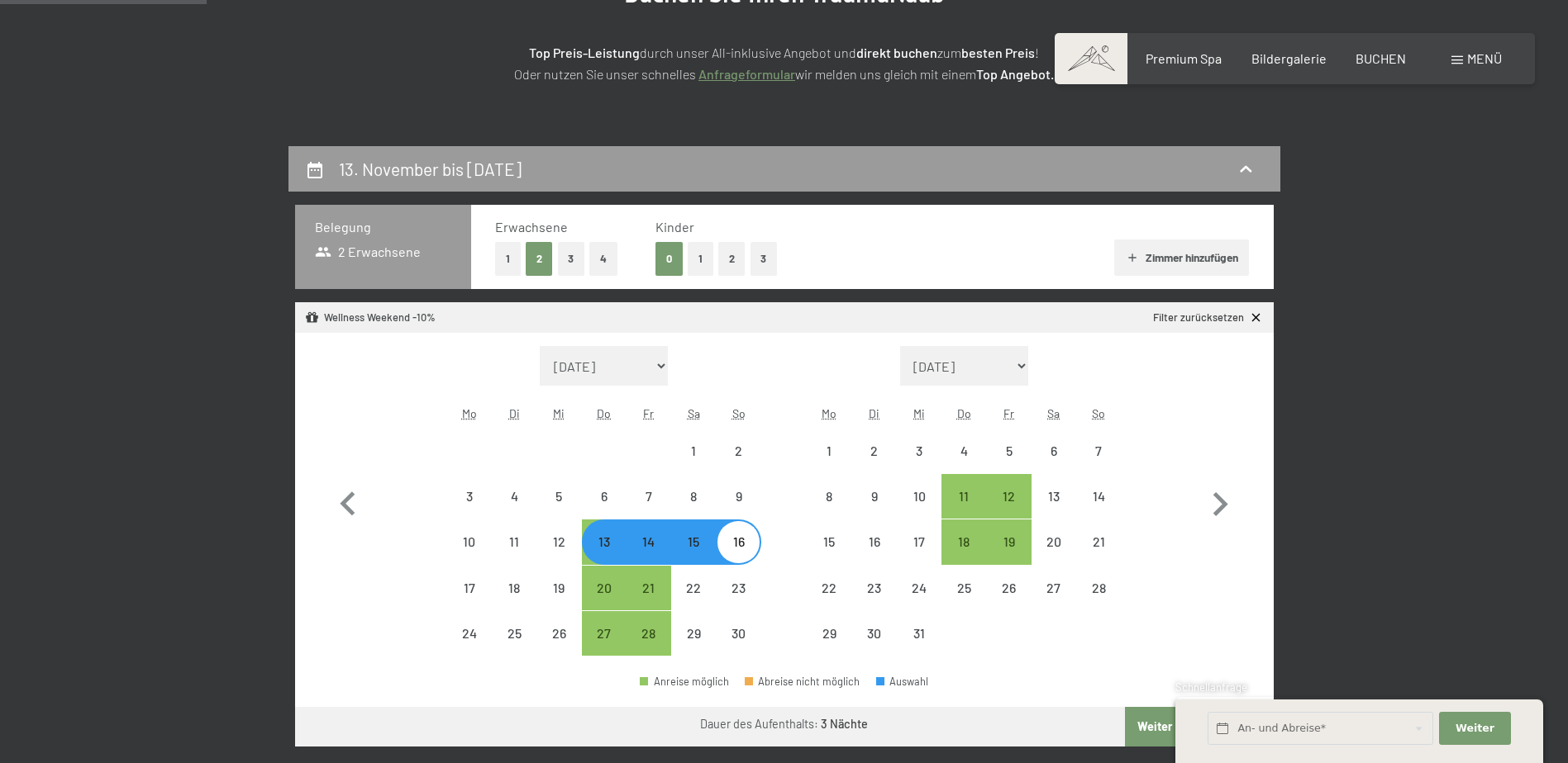
select select "[DATE]"
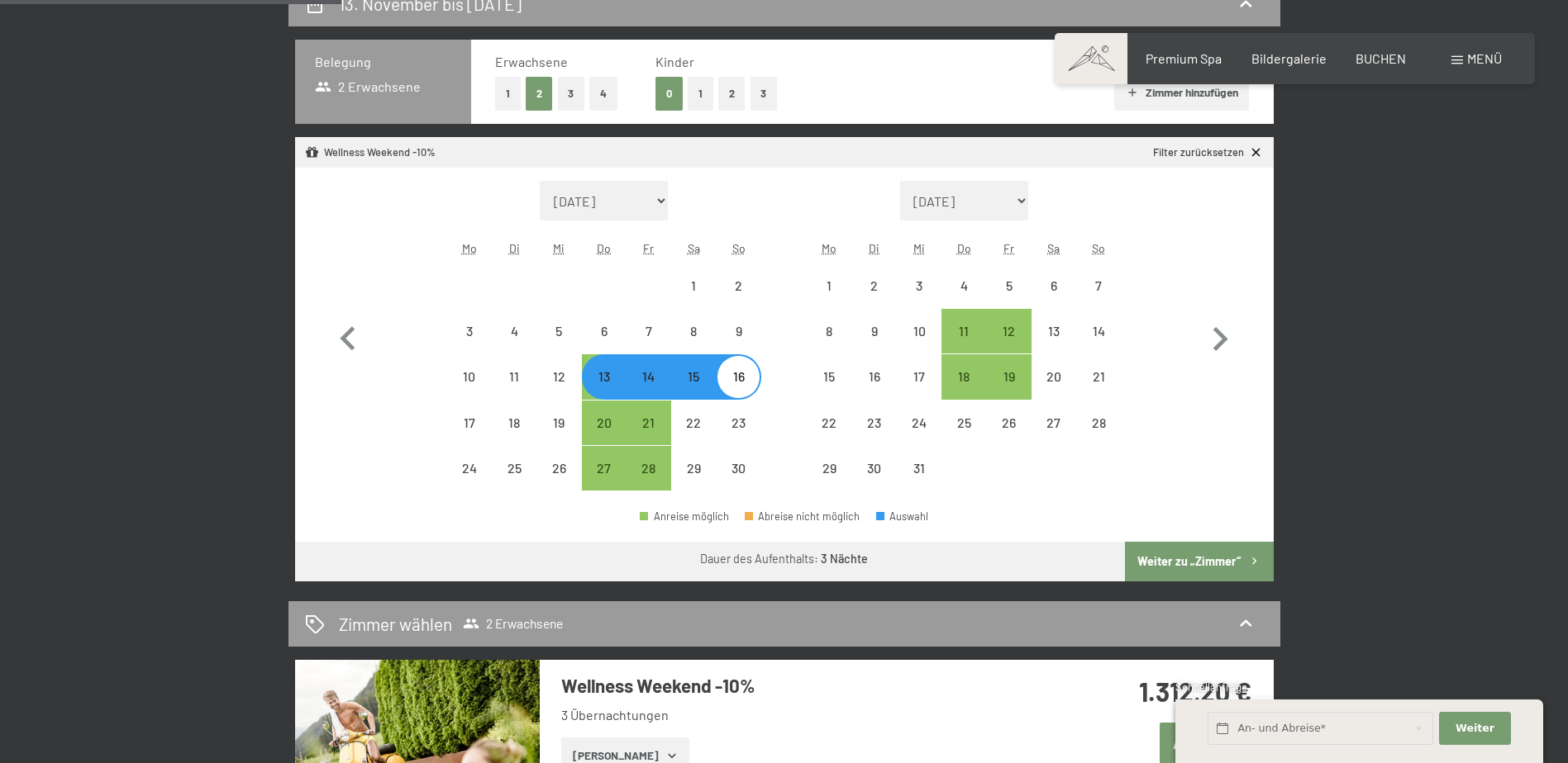
click at [1197, 569] on button "Weiter zu „Zimmer“" at bounding box center [1199, 561] width 148 height 39
select select "[DATE]"
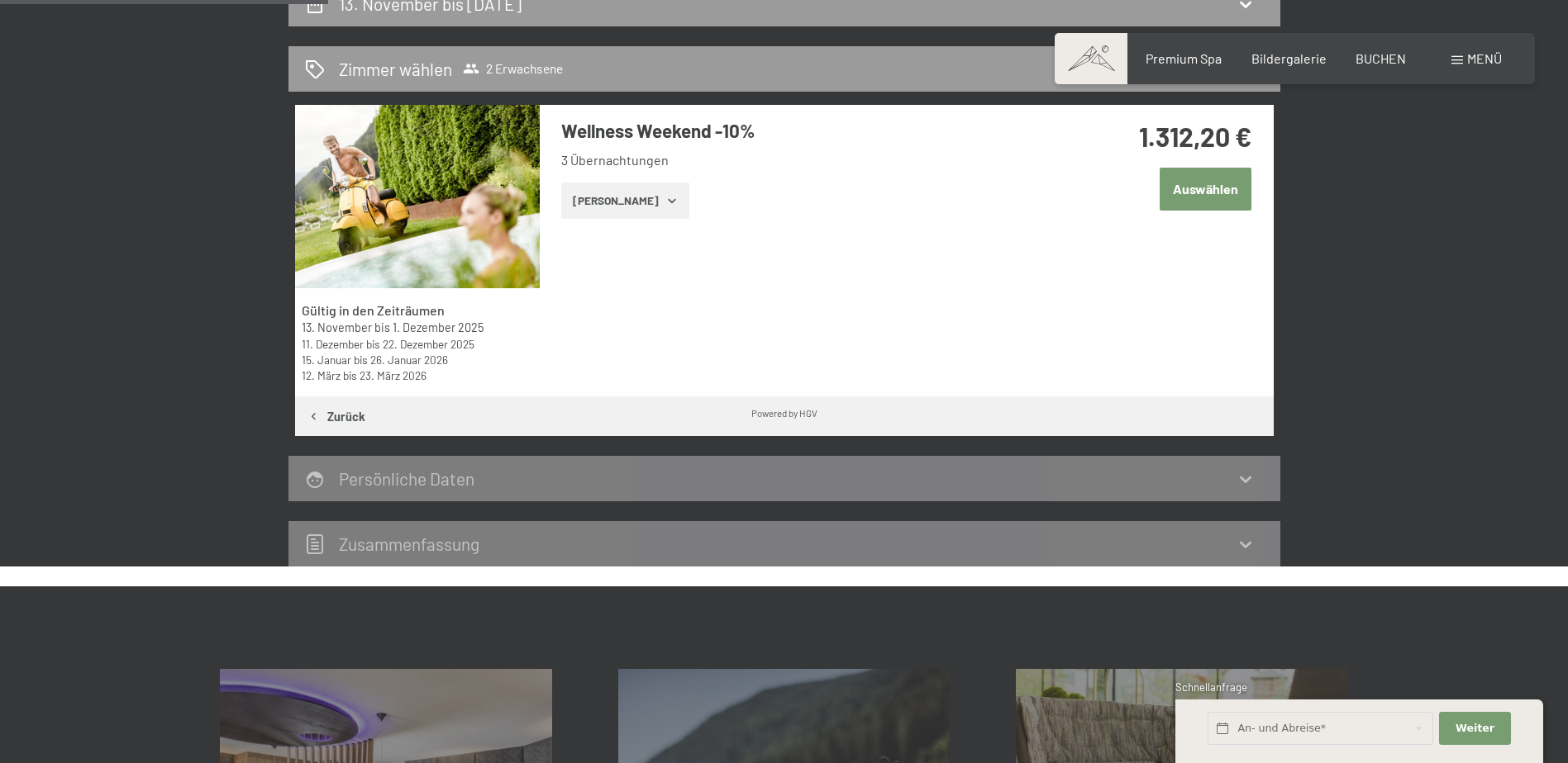
scroll to position [394, 0]
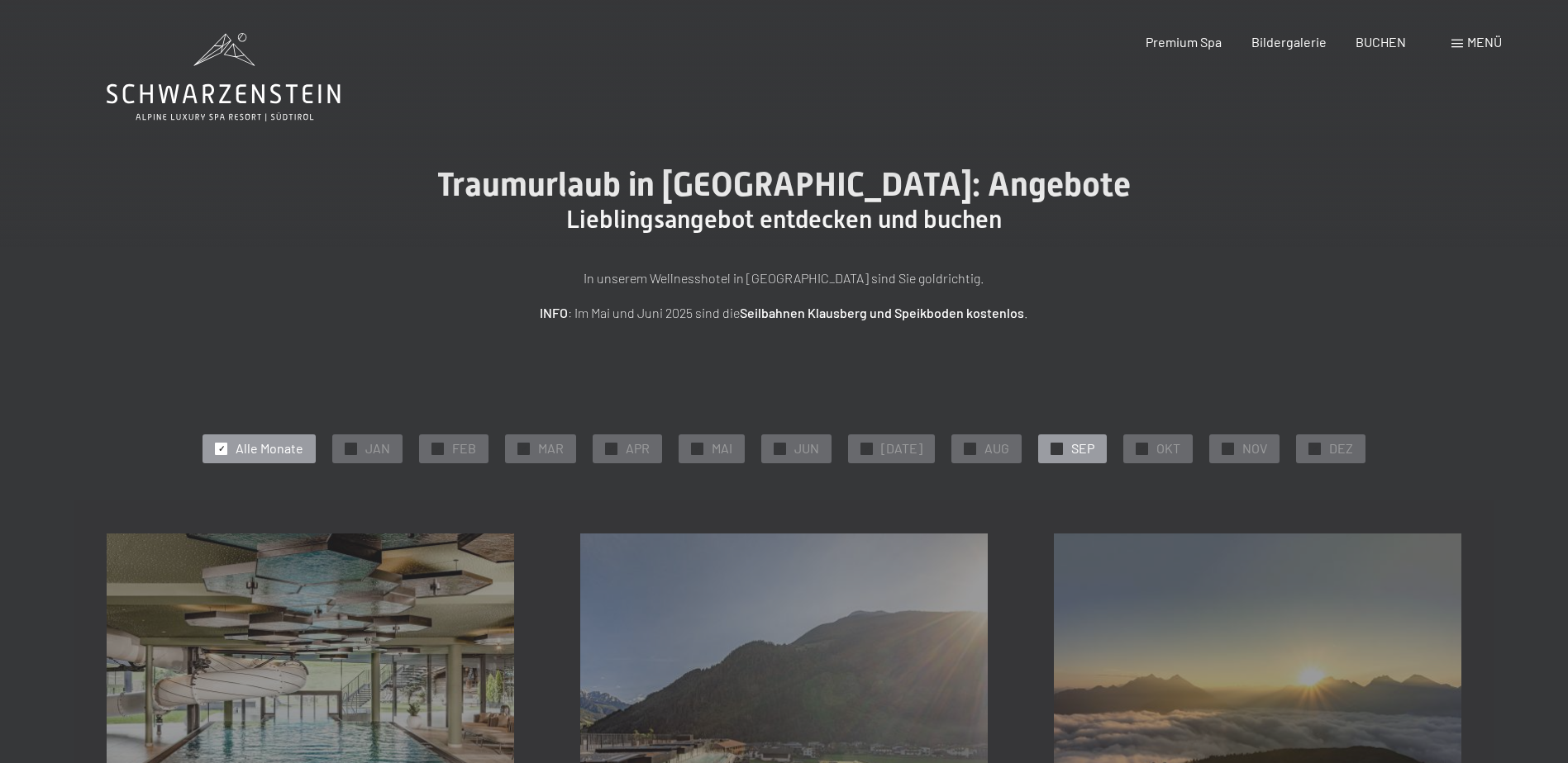
click at [1051, 450] on div at bounding box center [1056, 448] width 13 height 13
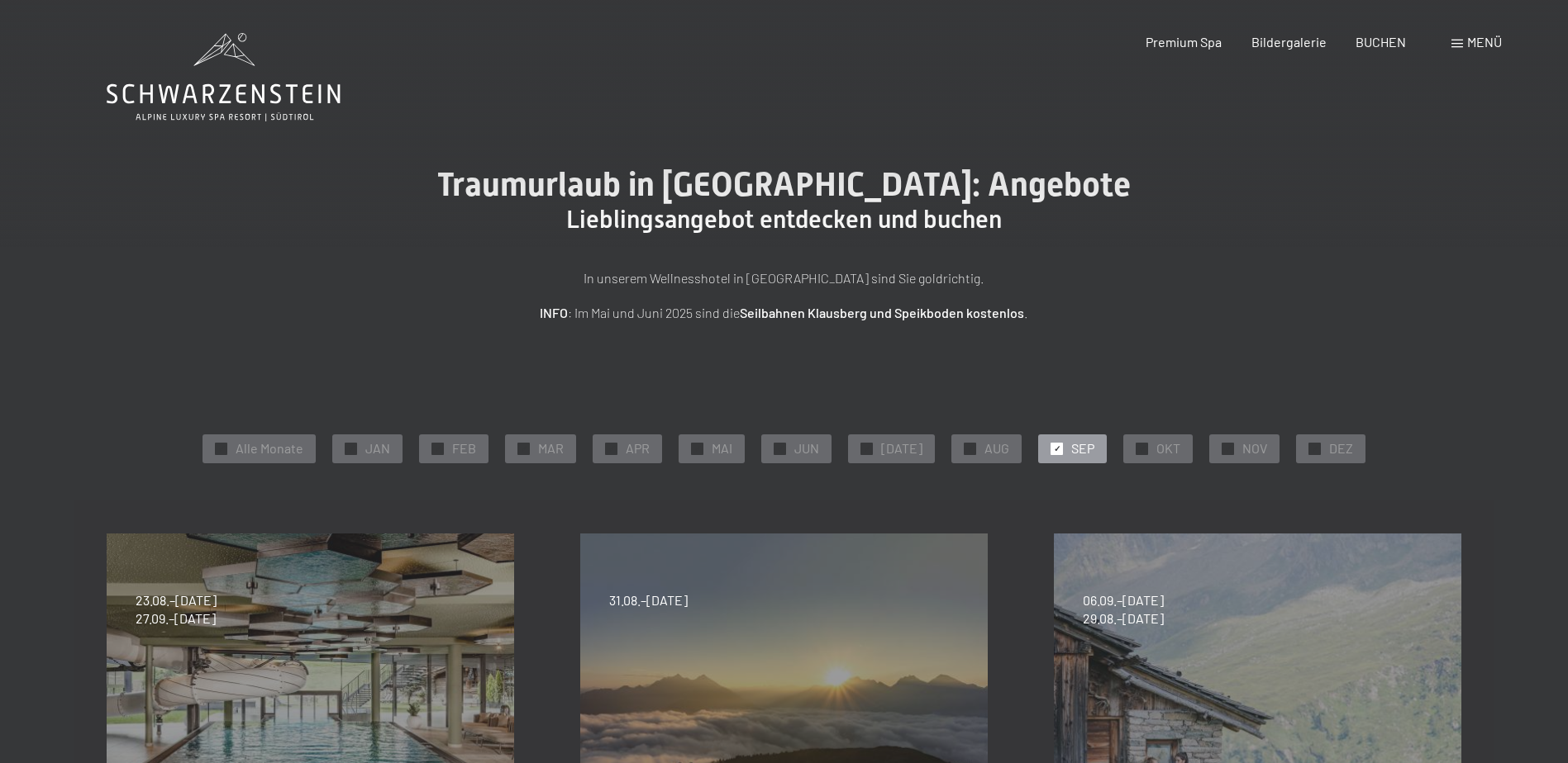
click at [1054, 444] on span "✓" at bounding box center [1057, 448] width 7 height 12
click at [1226, 445] on span "✓" at bounding box center [1229, 448] width 7 height 12
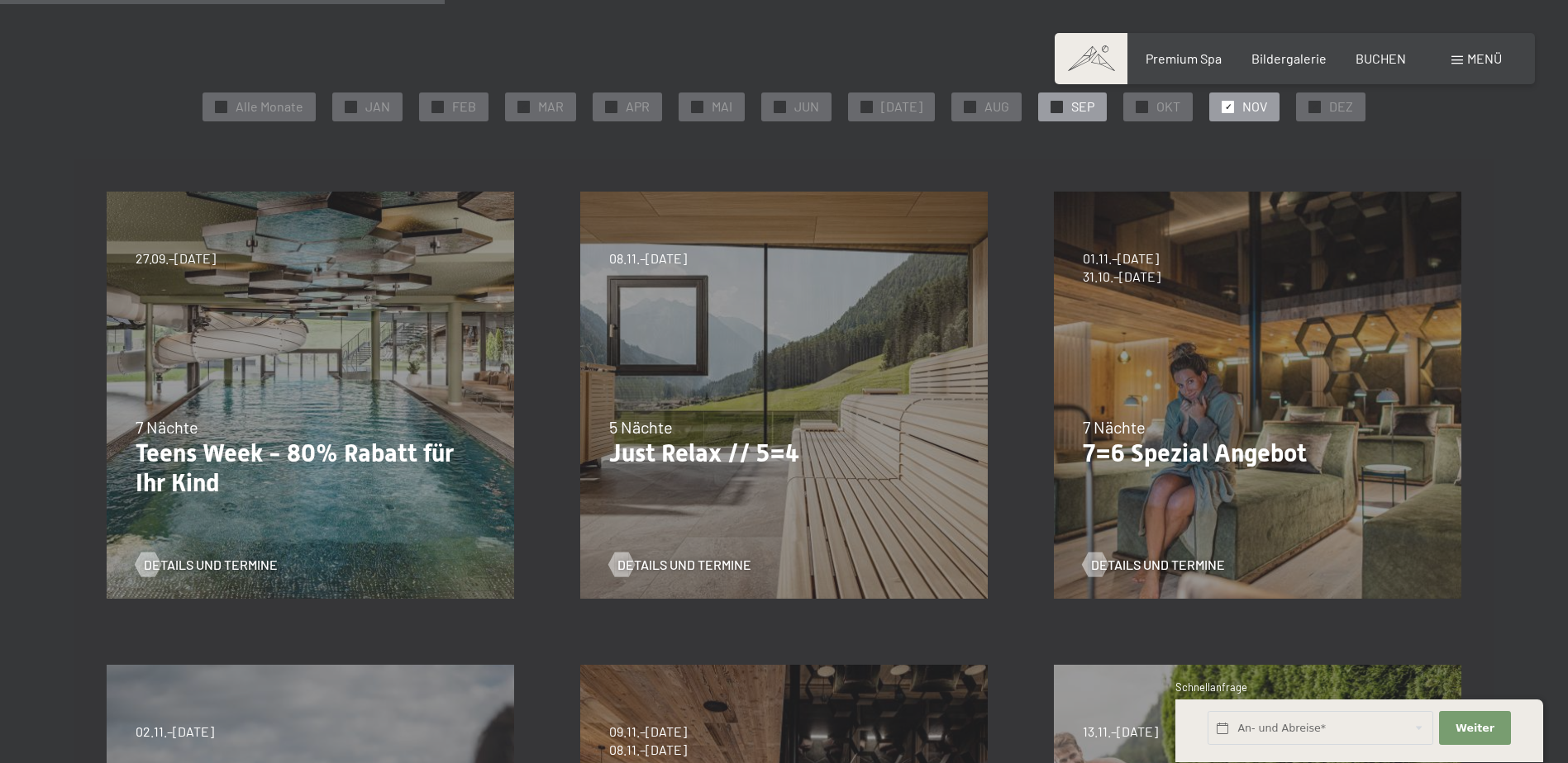
scroll to position [330, 0]
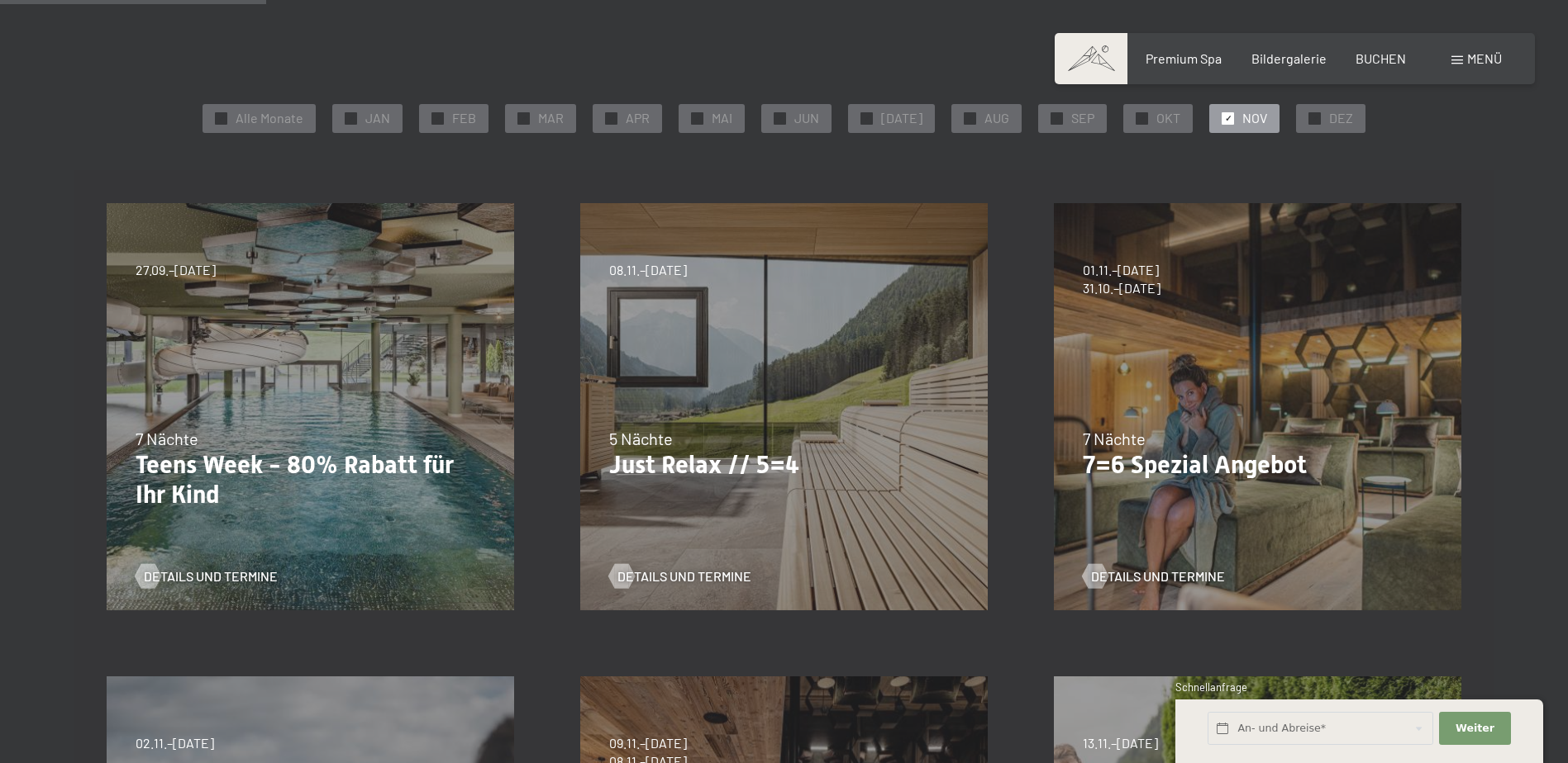
click at [693, 385] on div "07.09.–03.10.2025 21.12.–26.12.2025 11.01.–23.01.2026 08.03.–27.03.2026 08.11.–…" at bounding box center [784, 407] width 474 height 474
click at [681, 571] on span "Details und Termine" at bounding box center [701, 576] width 134 height 18
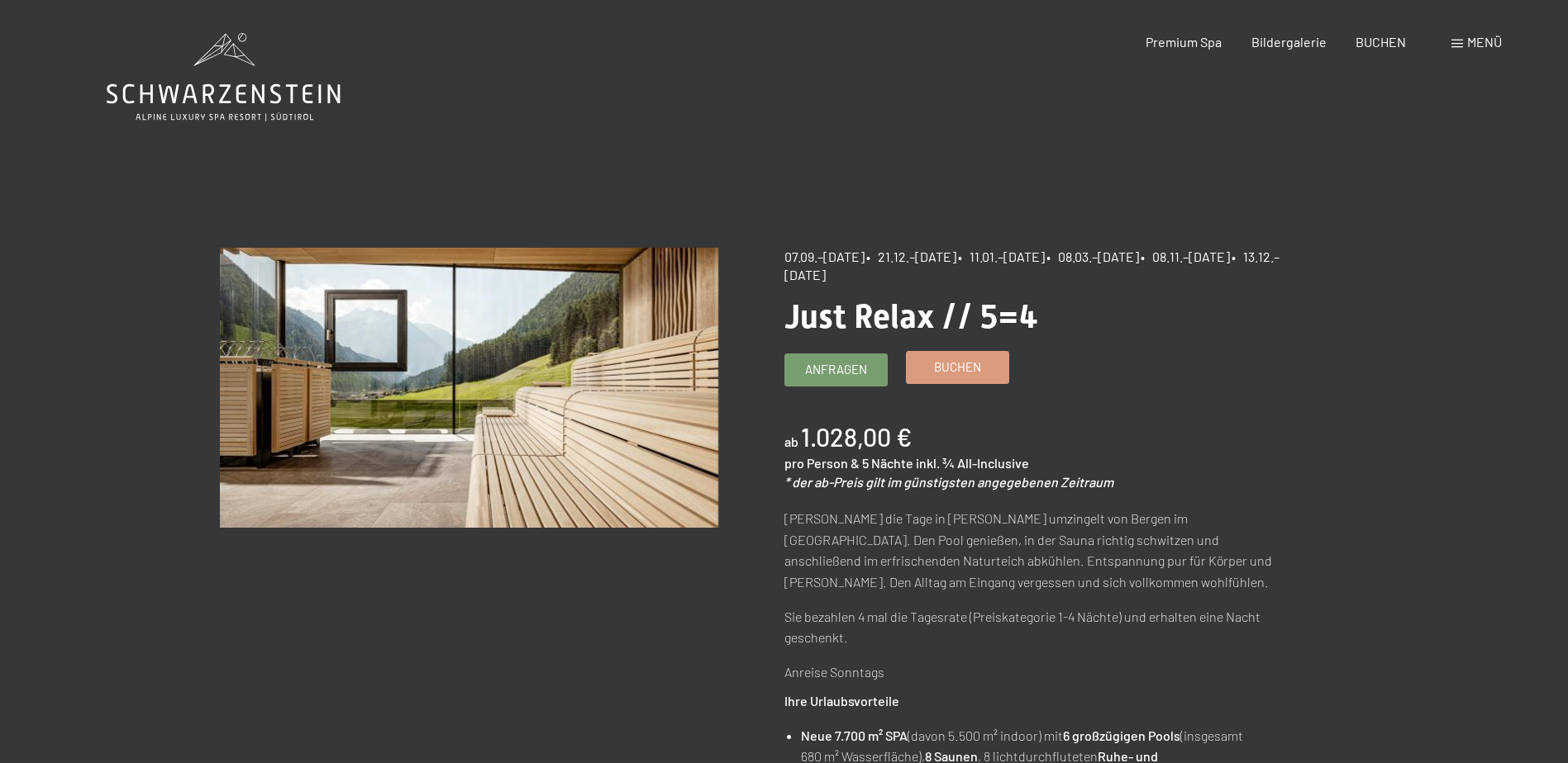
click at [949, 380] on link "Buchen" at bounding box center [957, 368] width 101 height 32
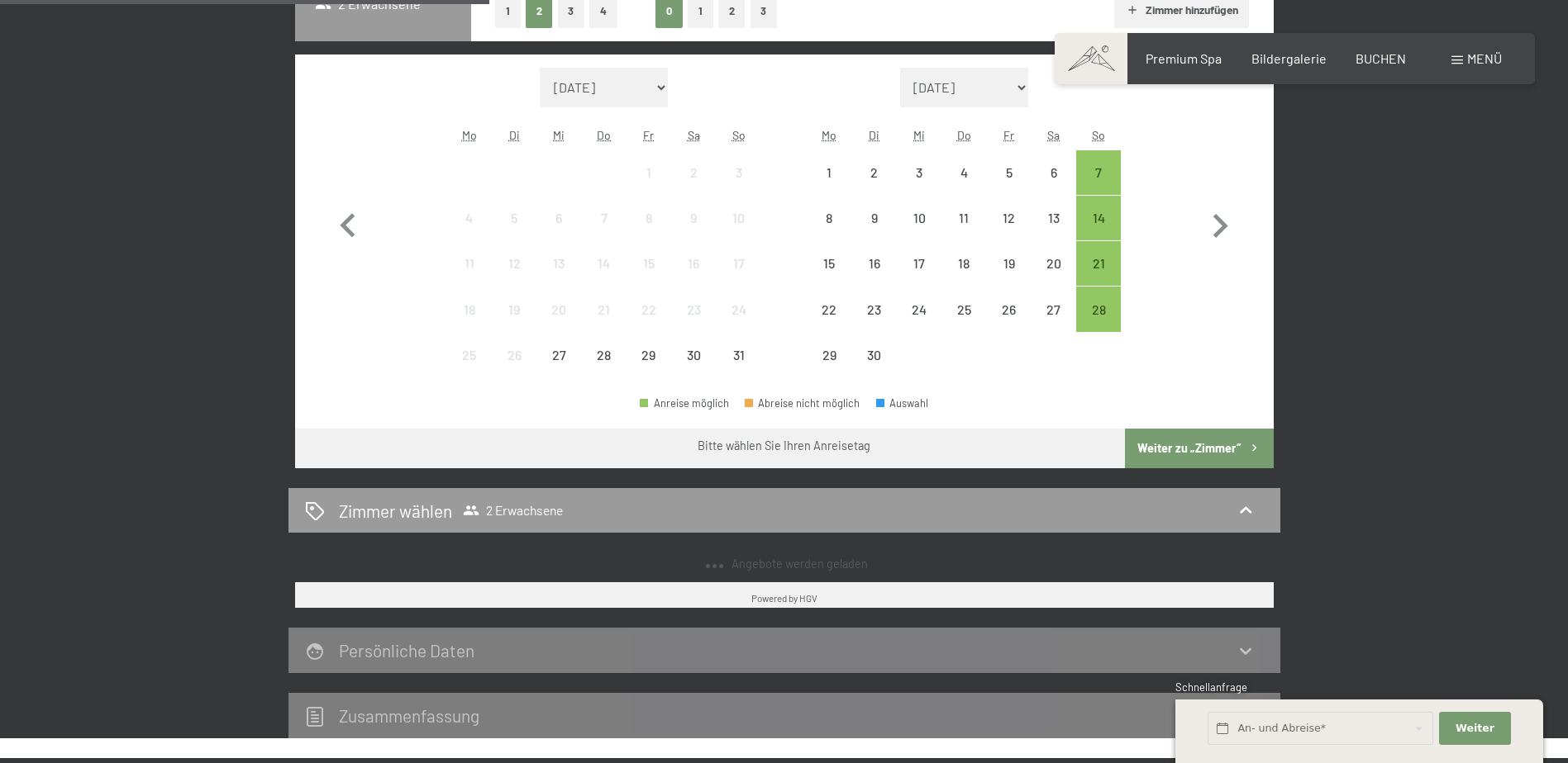
select select "[DATE]"
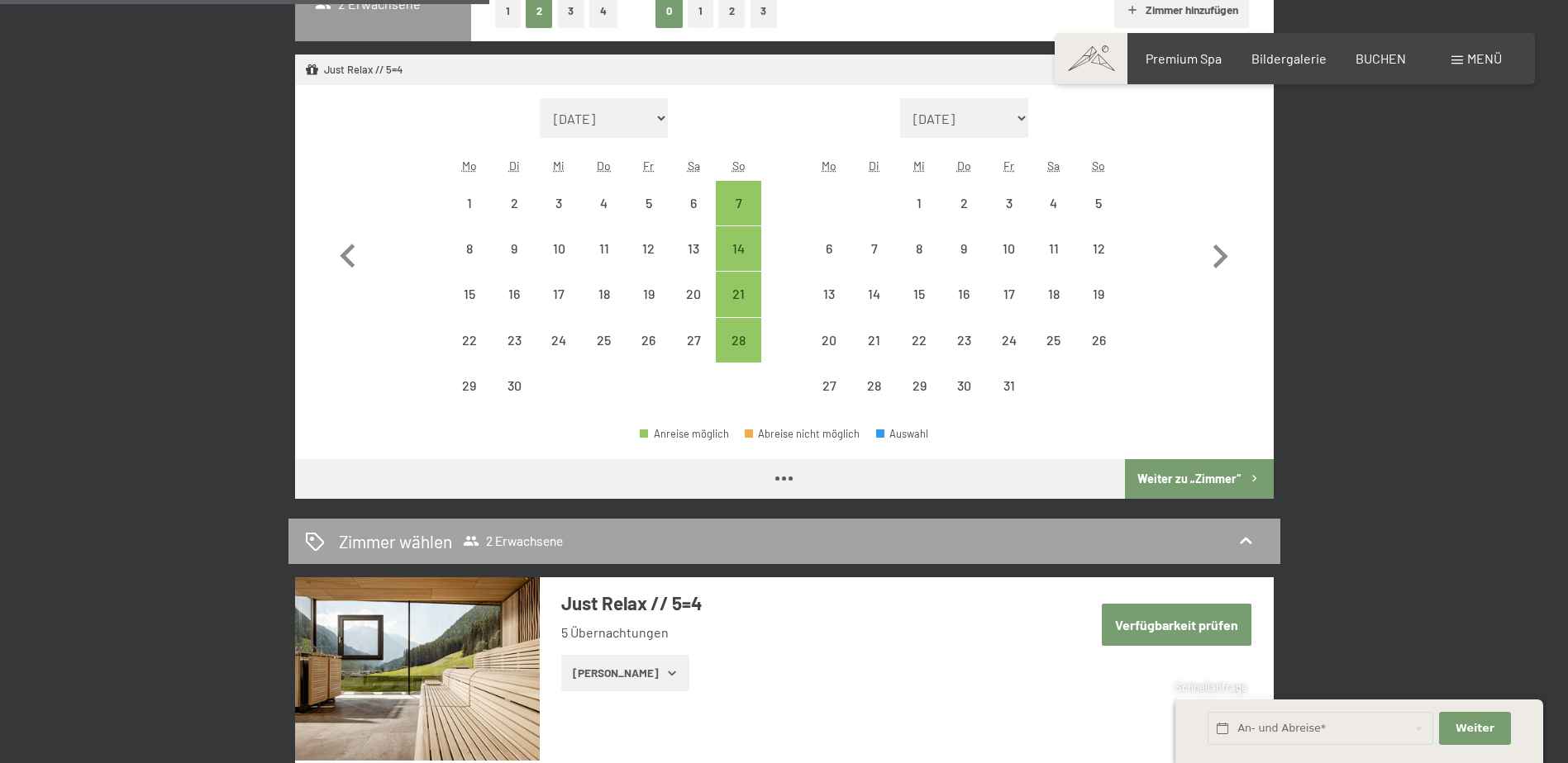
select select "[DATE]"
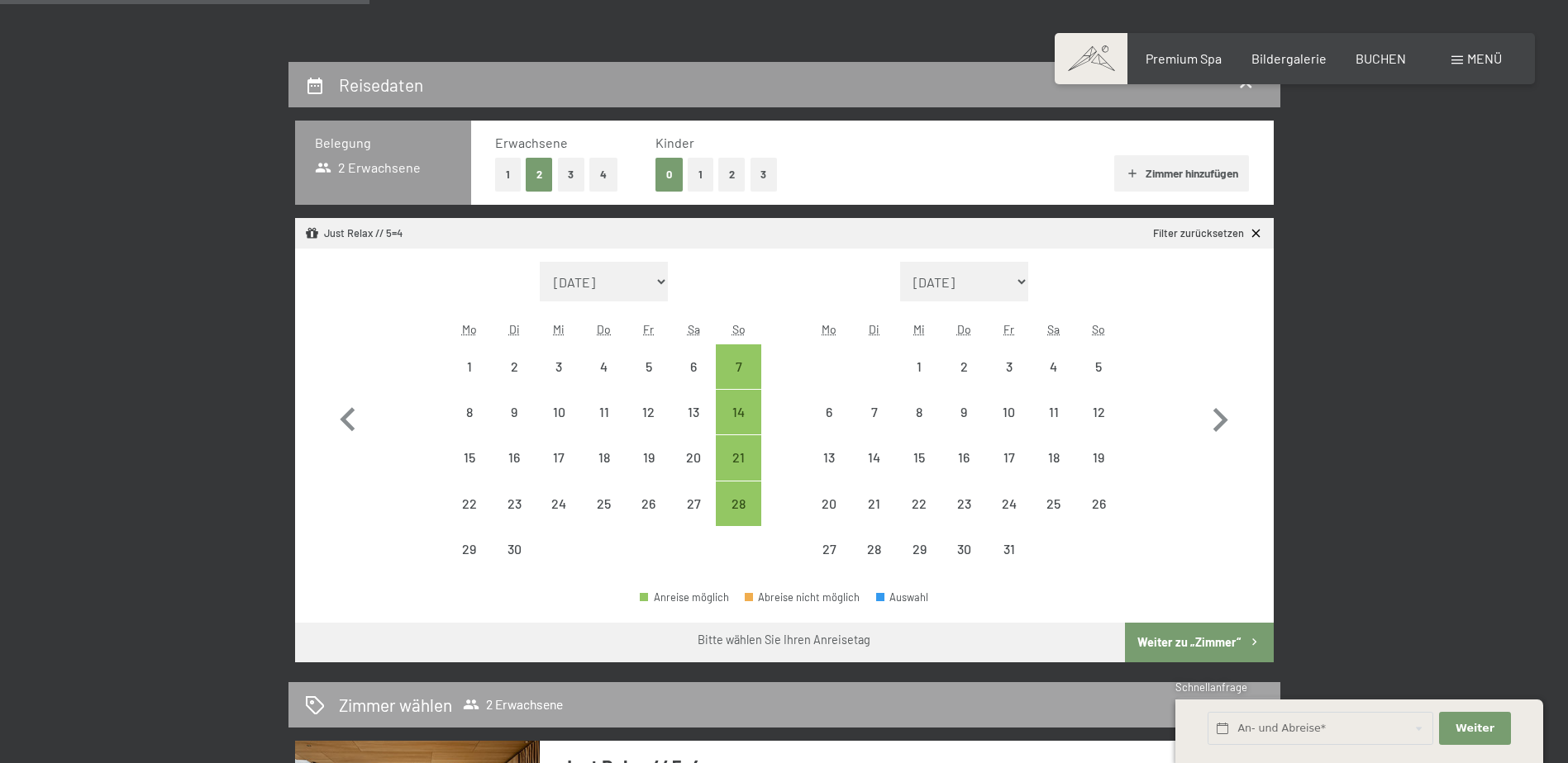
scroll to position [330, 0]
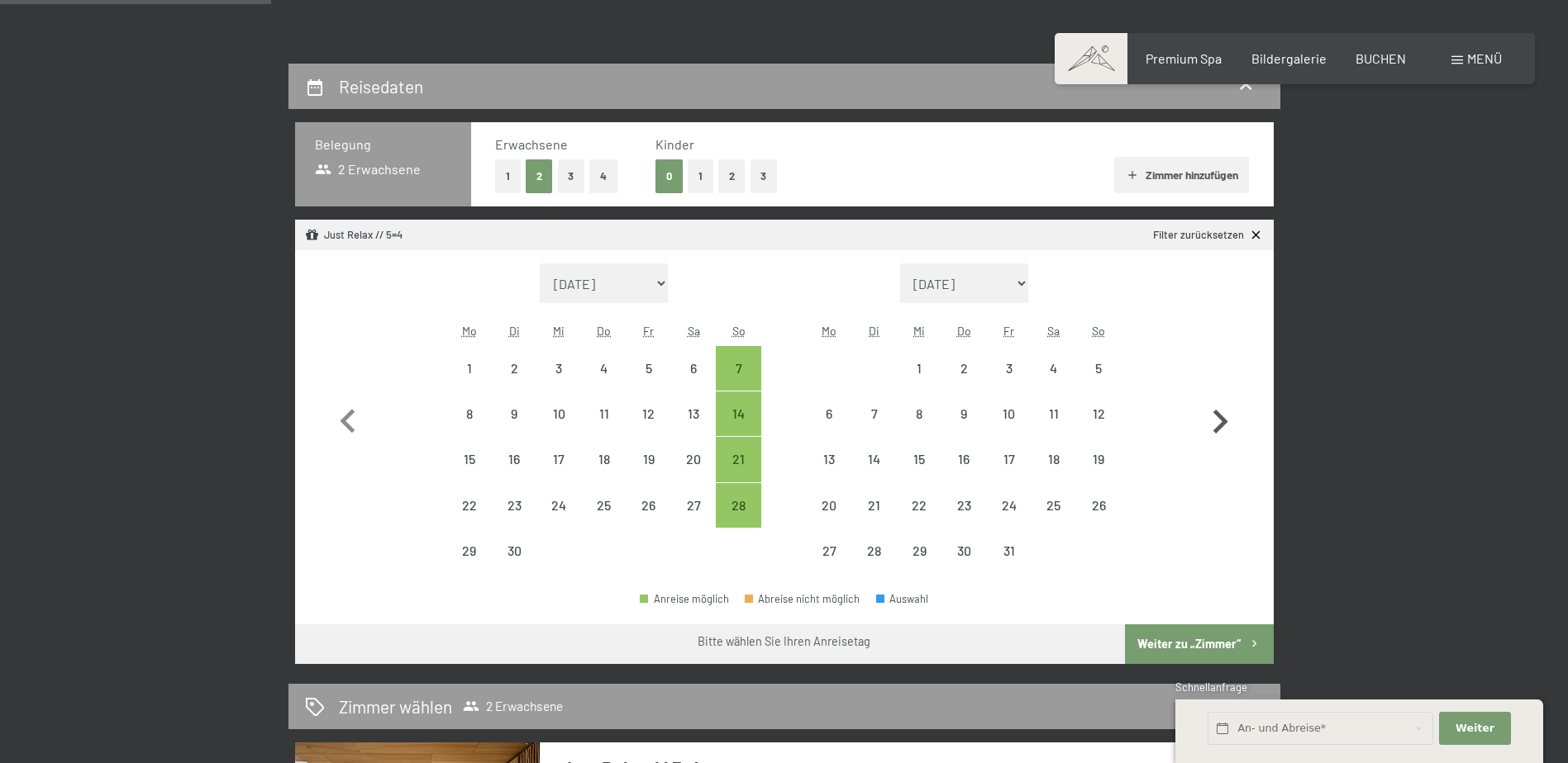
click at [1216, 425] on icon "button" at bounding box center [1220, 422] width 48 height 48
select select "[DATE]"
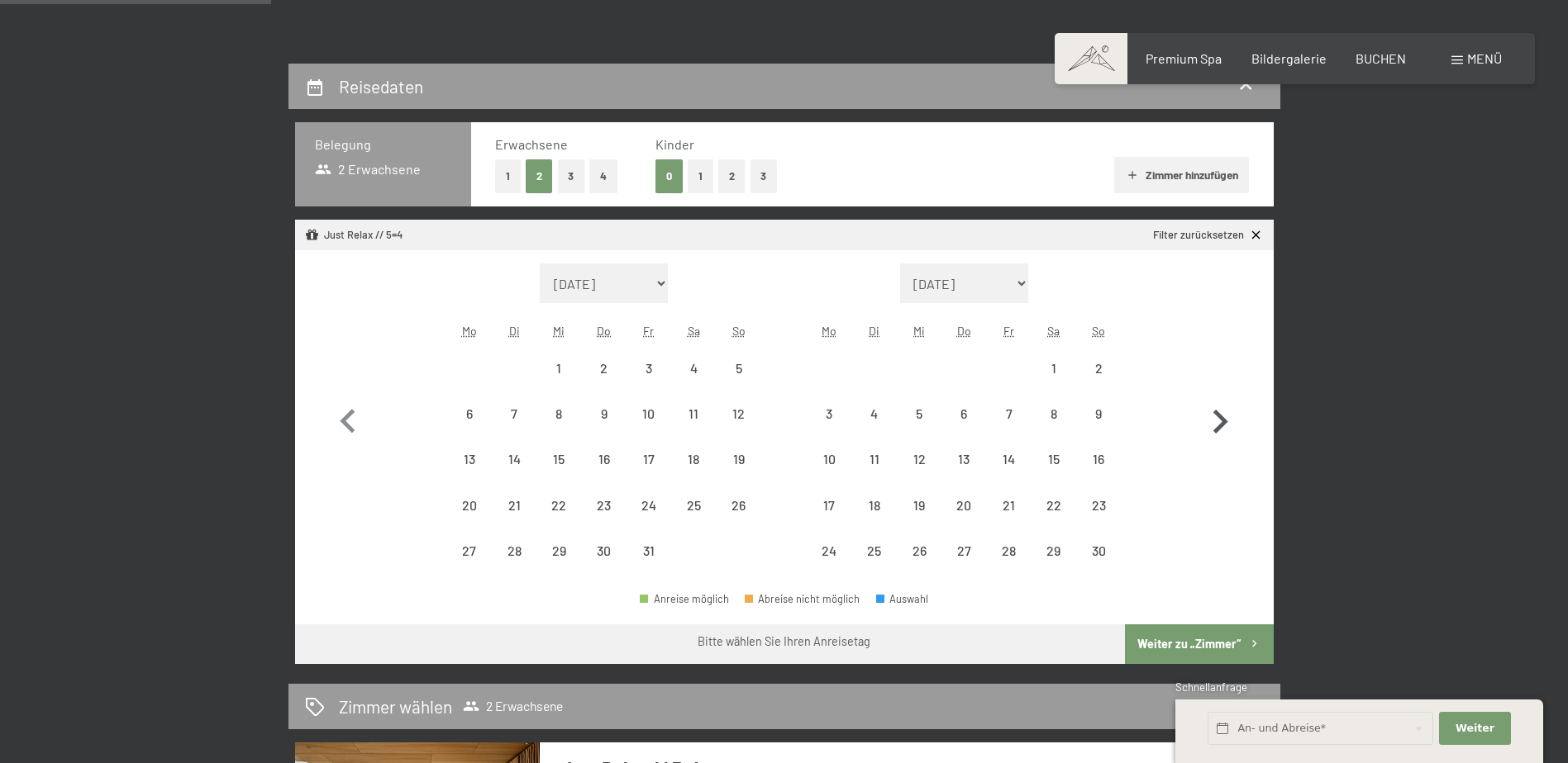
click at [1216, 425] on icon "button" at bounding box center [1220, 422] width 48 height 48
select select "[DATE]"
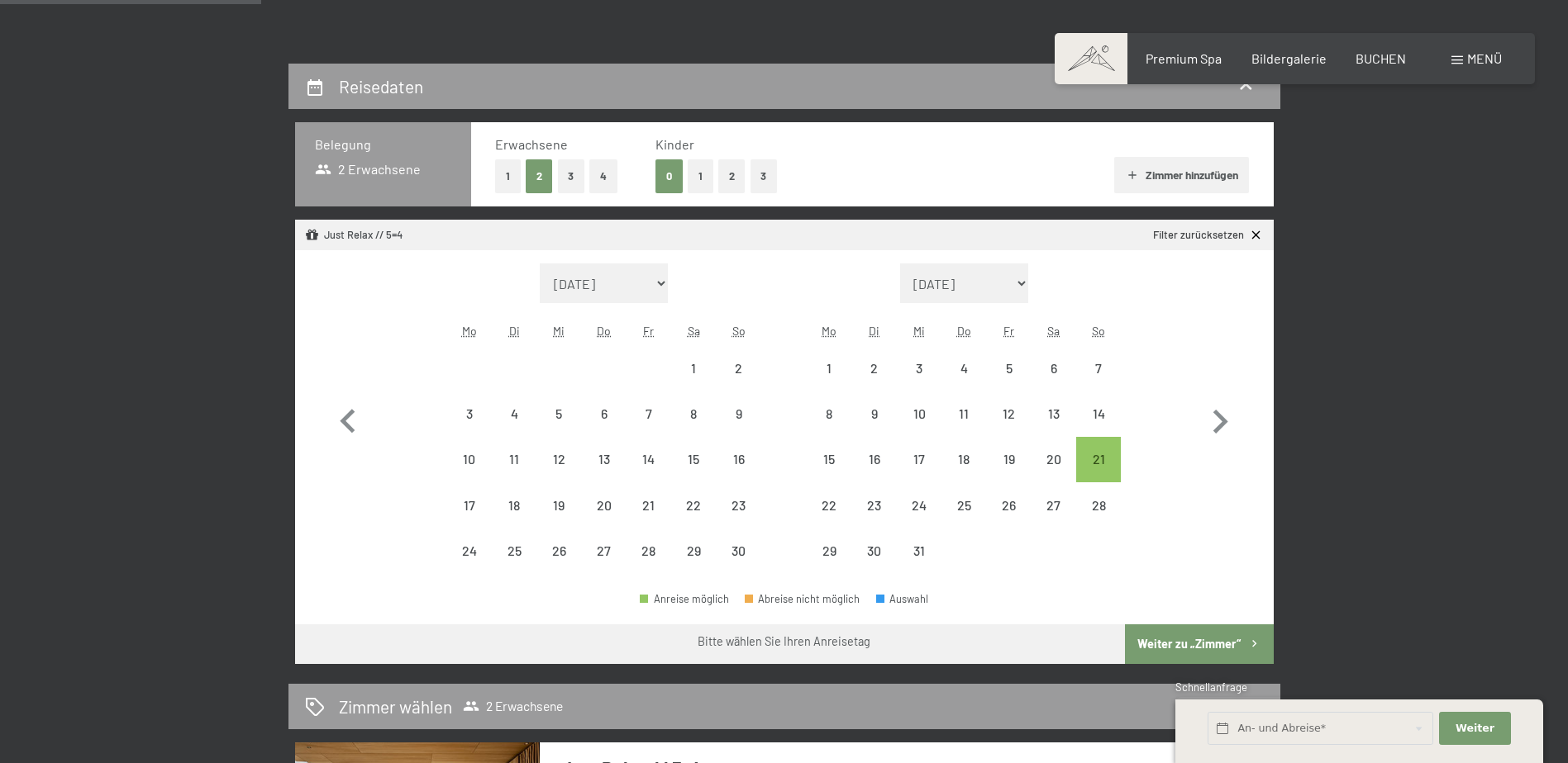
scroll to position [0, 0]
